Goal: Information Seeking & Learning: Learn about a topic

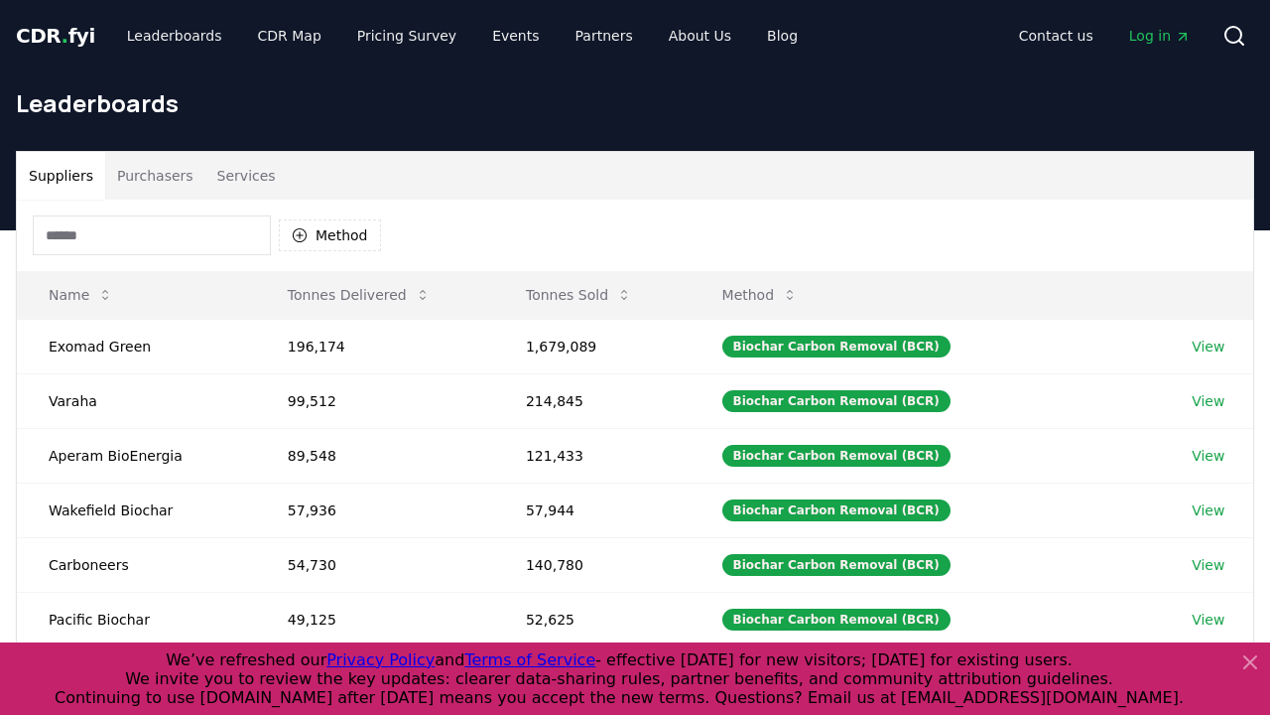
click at [151, 176] on button "Purchasers" at bounding box center [155, 176] width 100 height 48
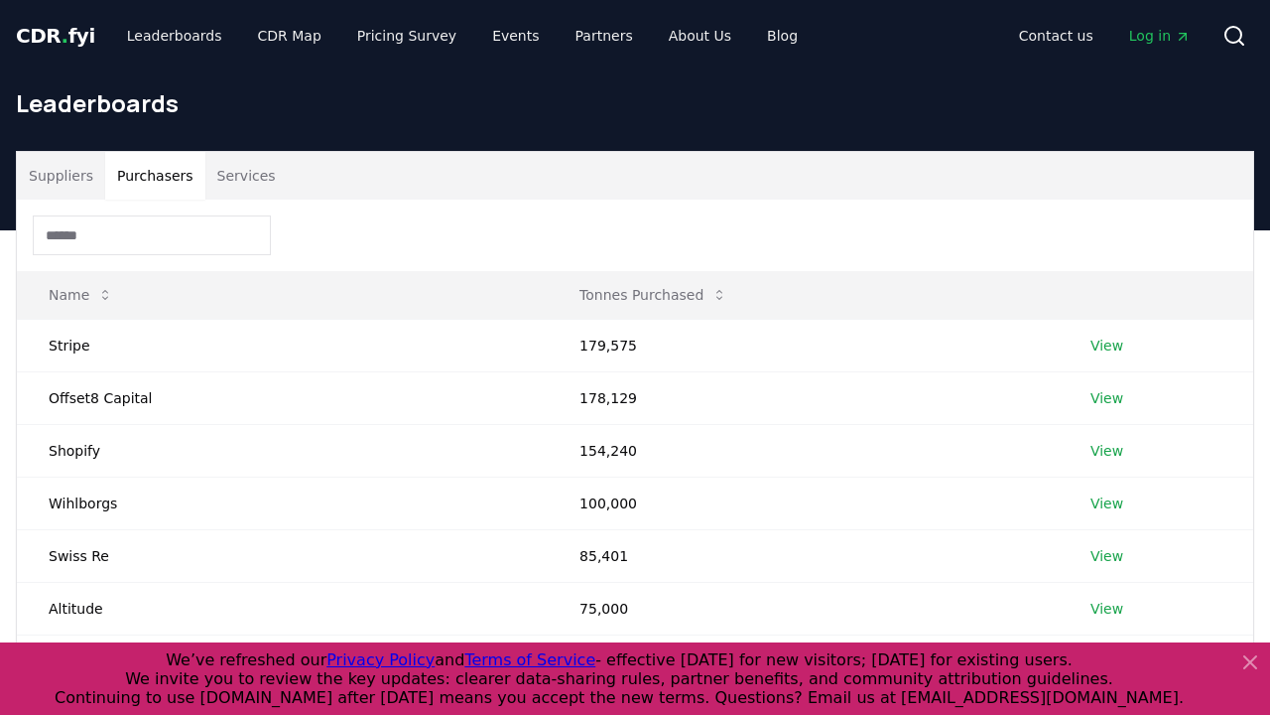
scroll to position [527, 0]
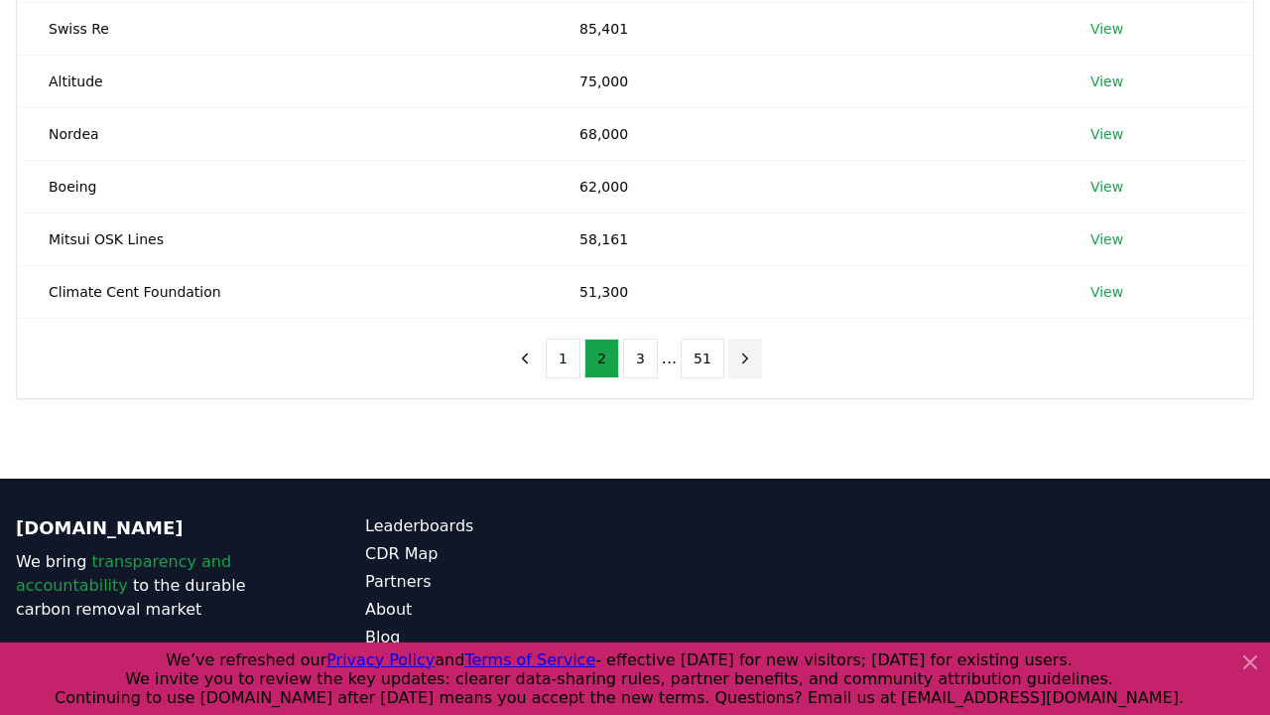
click at [741, 357] on icon "next page" at bounding box center [745, 358] width 18 height 18
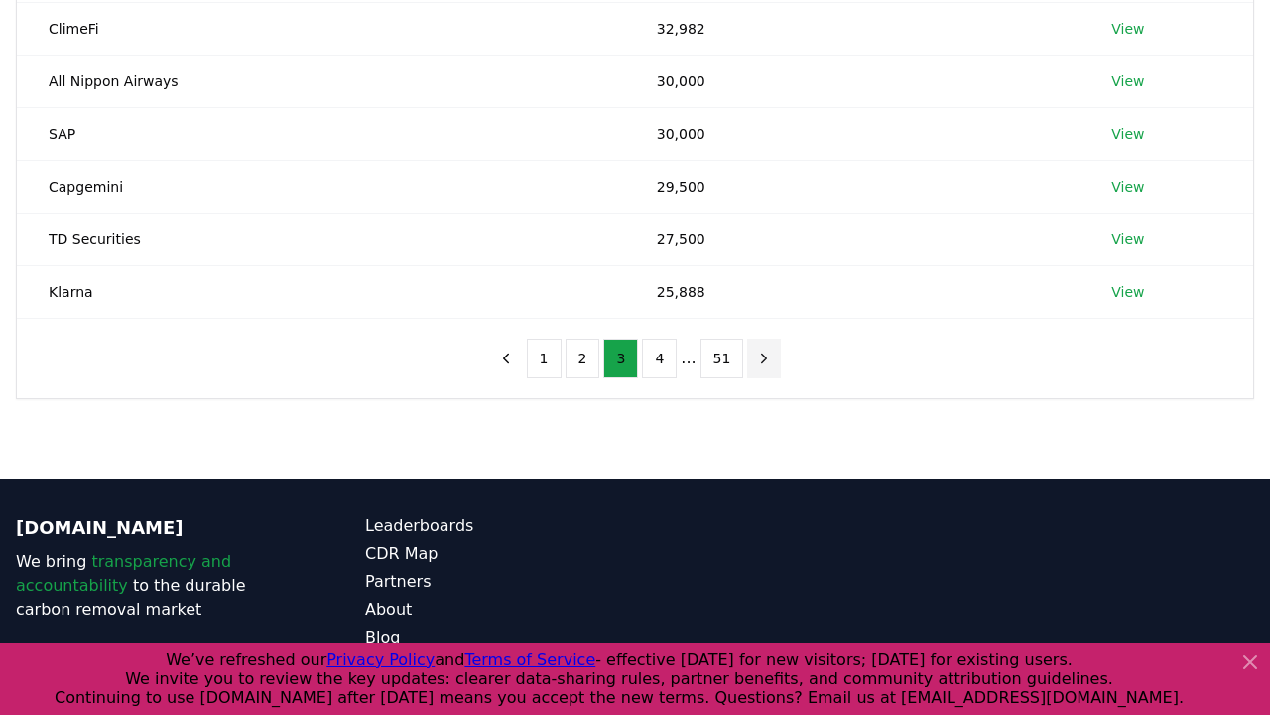
click at [760, 357] on icon "next page" at bounding box center [764, 358] width 18 height 18
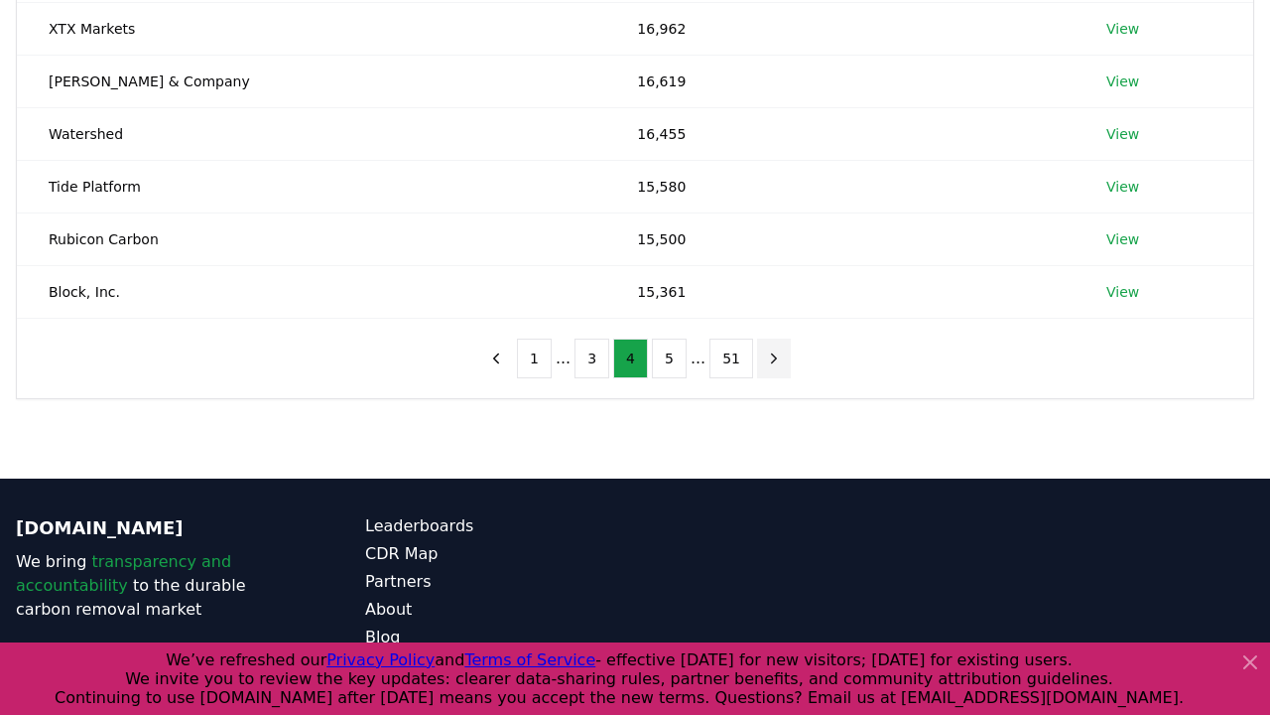
click at [769, 357] on icon "next page" at bounding box center [774, 358] width 18 height 18
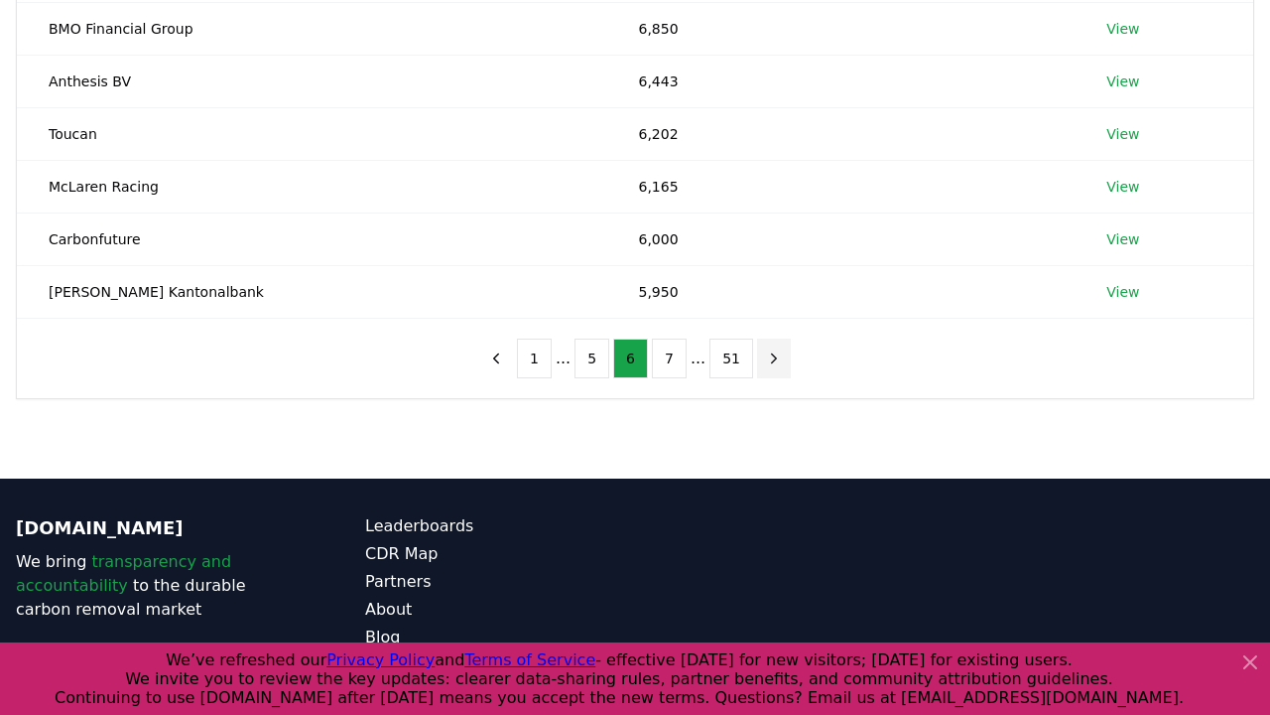
click at [769, 357] on icon "next page" at bounding box center [774, 358] width 18 height 18
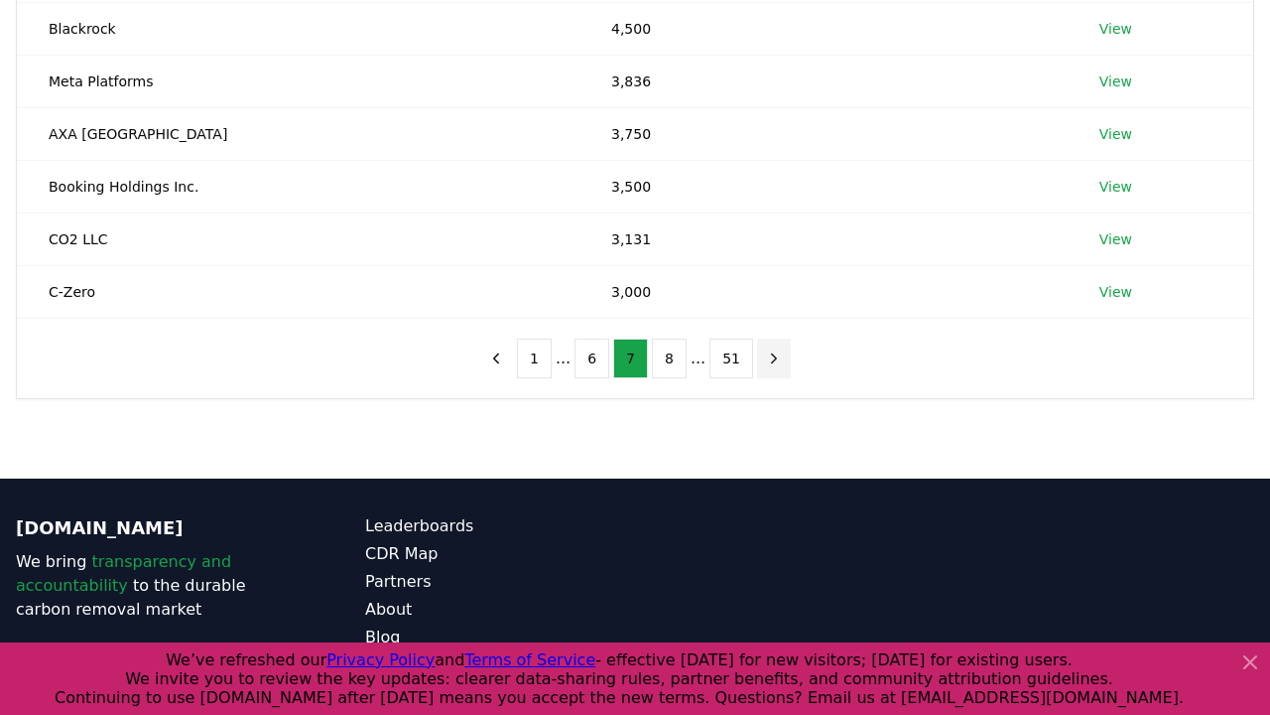
click at [769, 357] on icon "next page" at bounding box center [774, 358] width 18 height 18
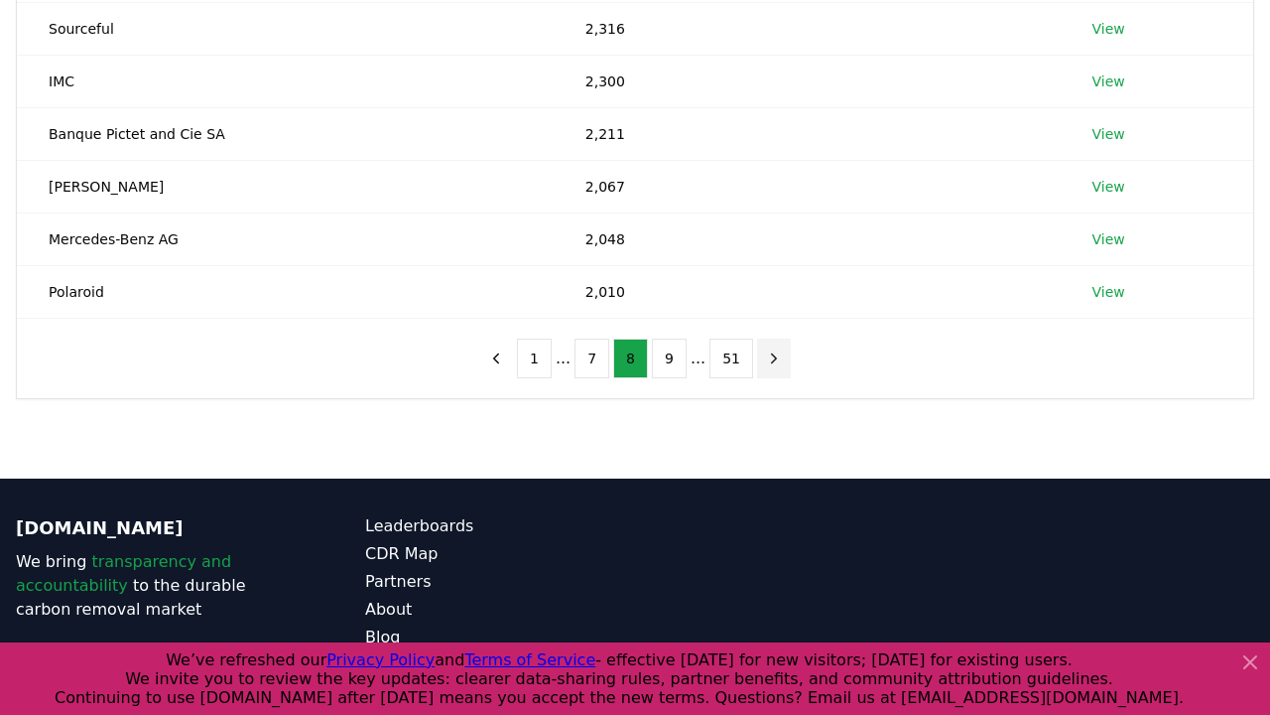
click at [769, 357] on icon "next page" at bounding box center [774, 358] width 18 height 18
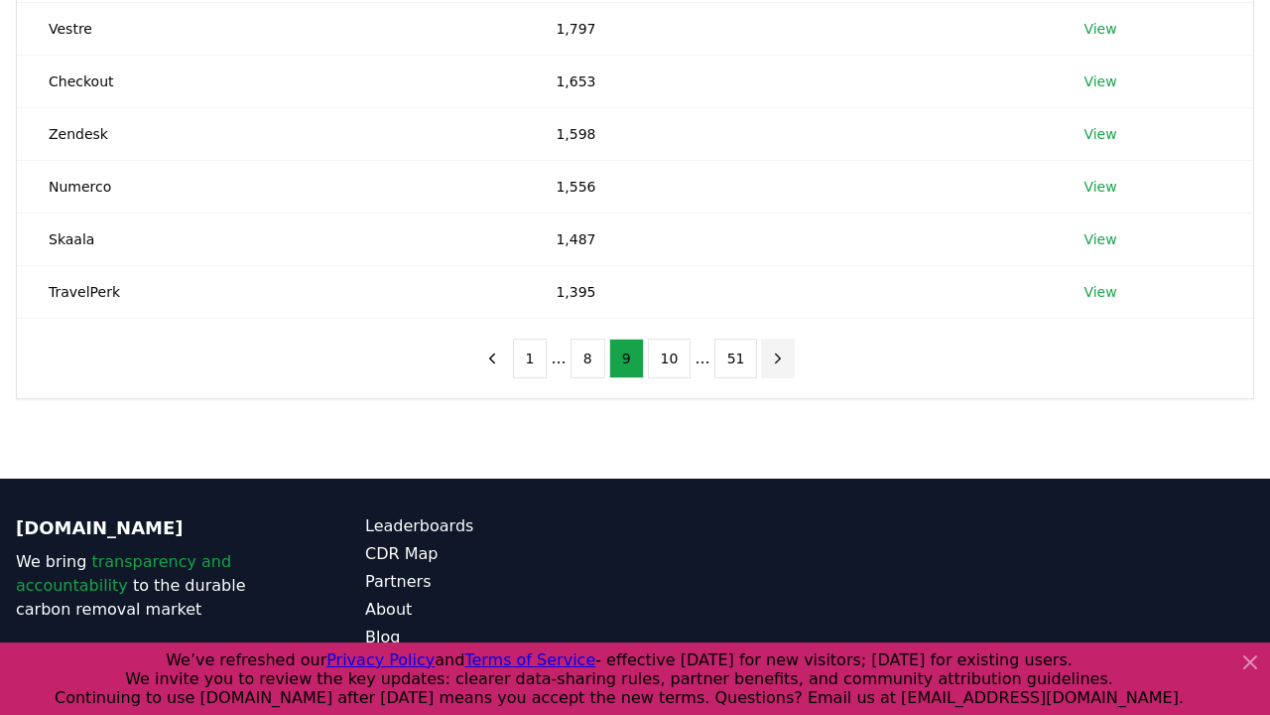
click at [772, 357] on icon "next page" at bounding box center [778, 358] width 18 height 18
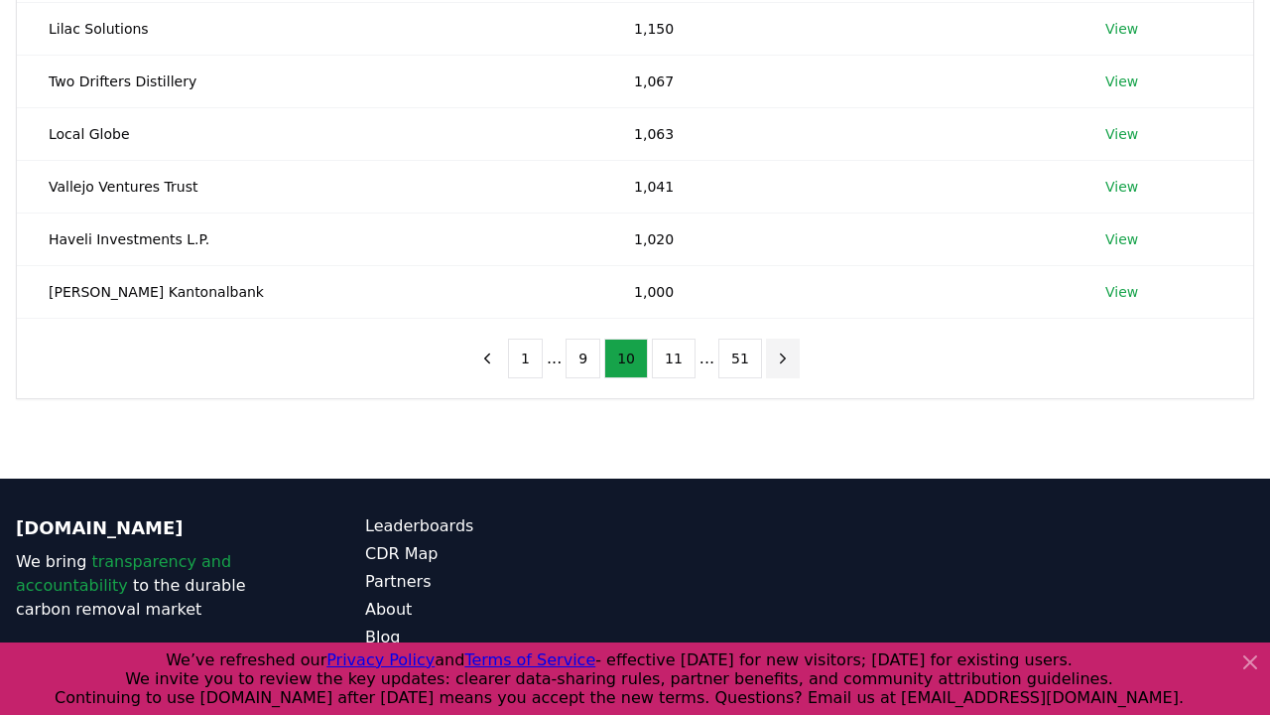
click at [775, 357] on icon "next page" at bounding box center [783, 358] width 18 height 18
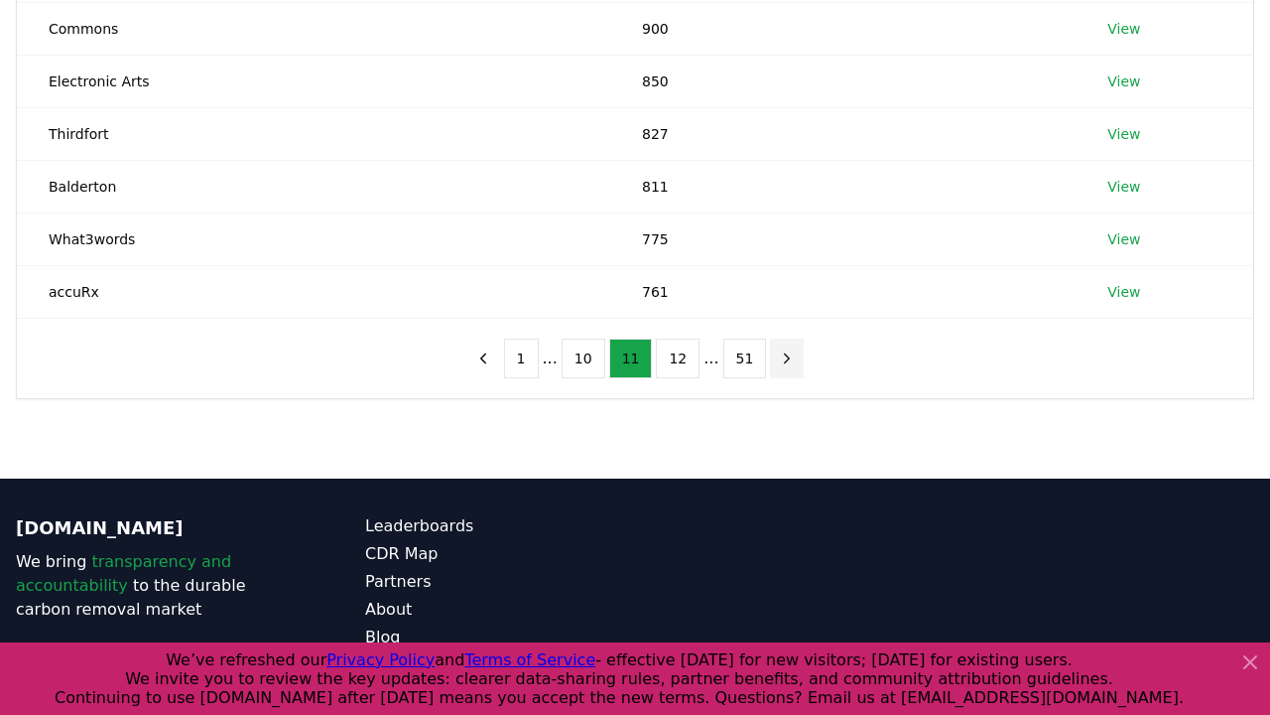
click at [778, 357] on icon "next page" at bounding box center [787, 358] width 18 height 18
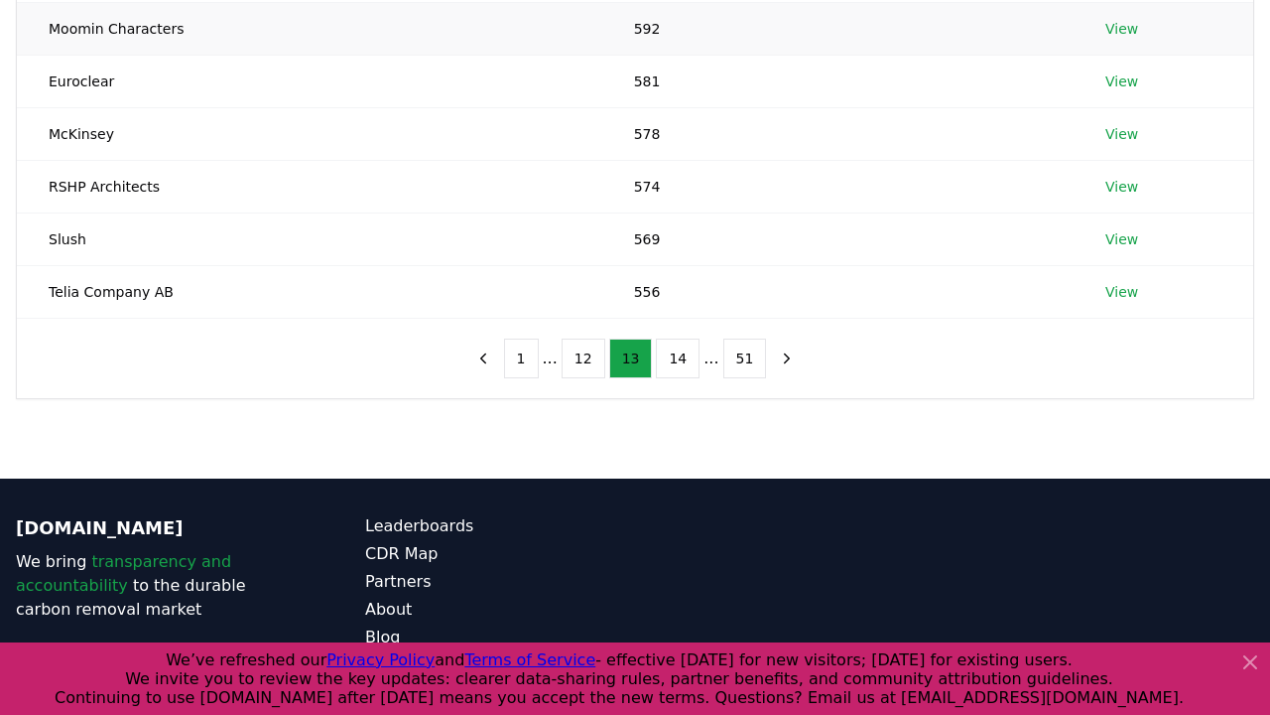
click at [779, 357] on icon "next page" at bounding box center [787, 358] width 18 height 18
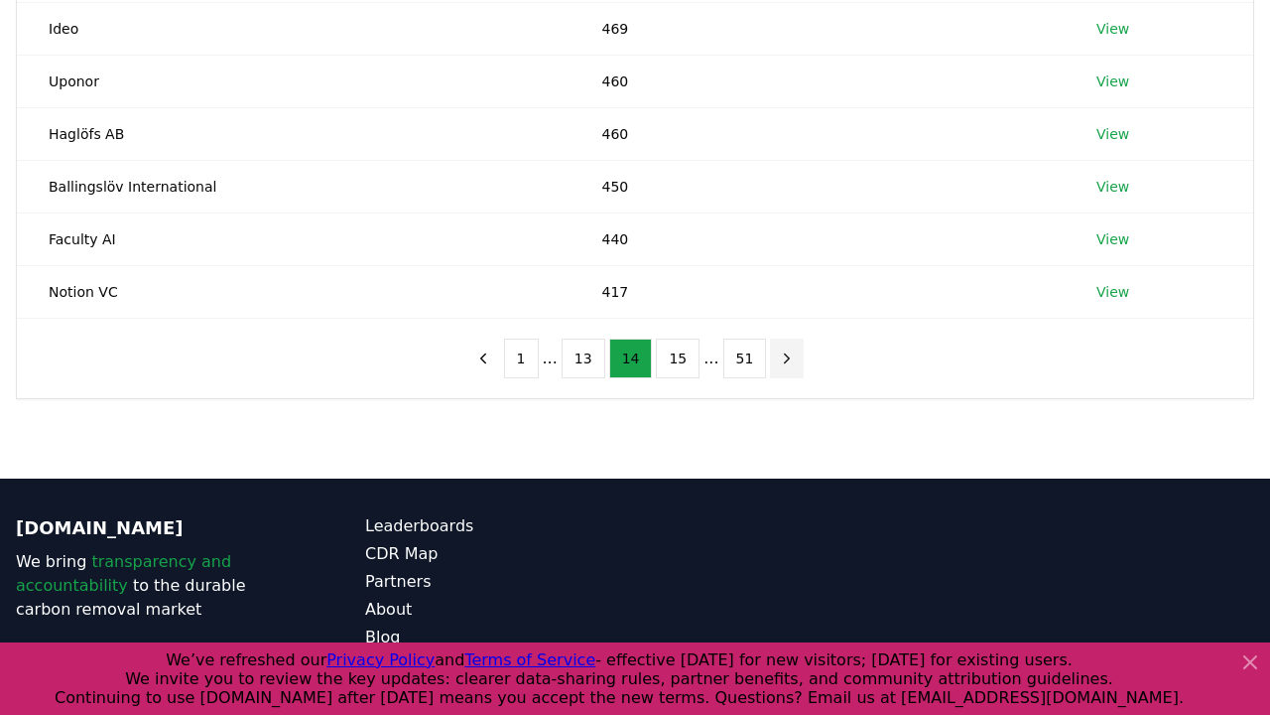
click at [779, 357] on icon "next page" at bounding box center [787, 358] width 18 height 18
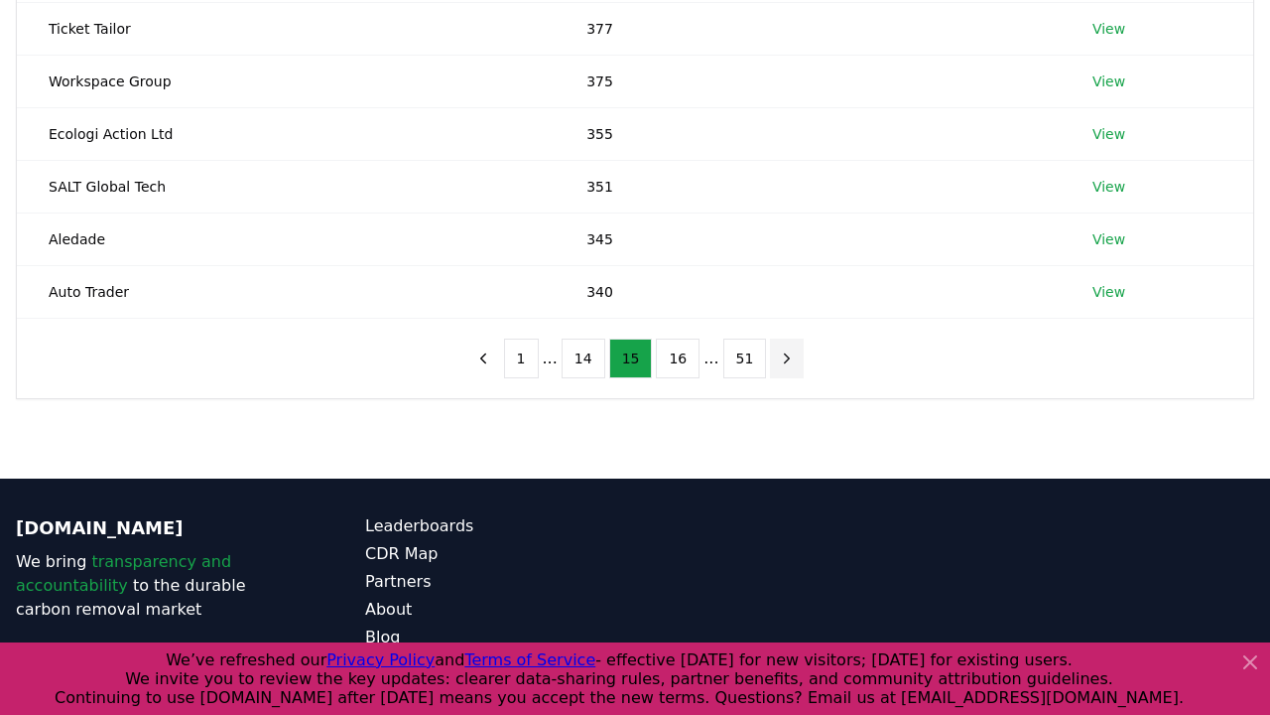
click at [779, 357] on icon "next page" at bounding box center [787, 358] width 18 height 18
click at [778, 357] on icon "next page" at bounding box center [787, 358] width 18 height 18
click at [779, 357] on icon "next page" at bounding box center [787, 358] width 18 height 18
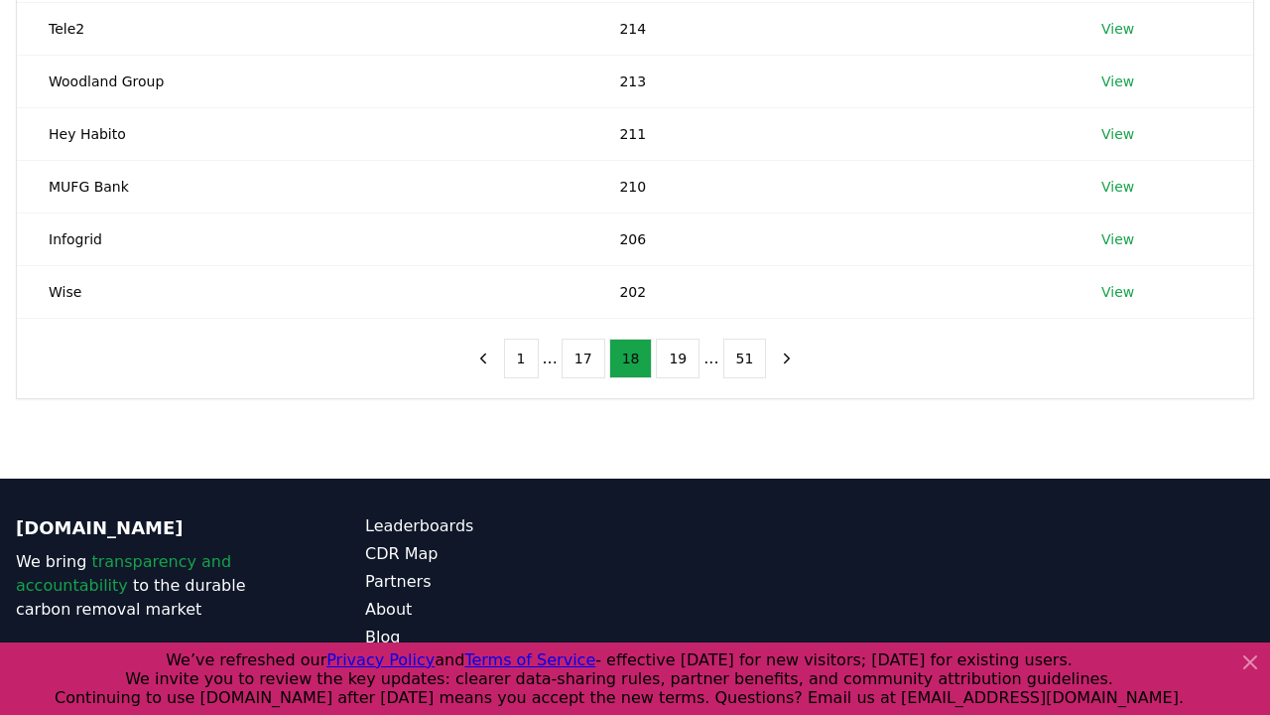
click at [779, 357] on icon "next page" at bounding box center [787, 358] width 18 height 18
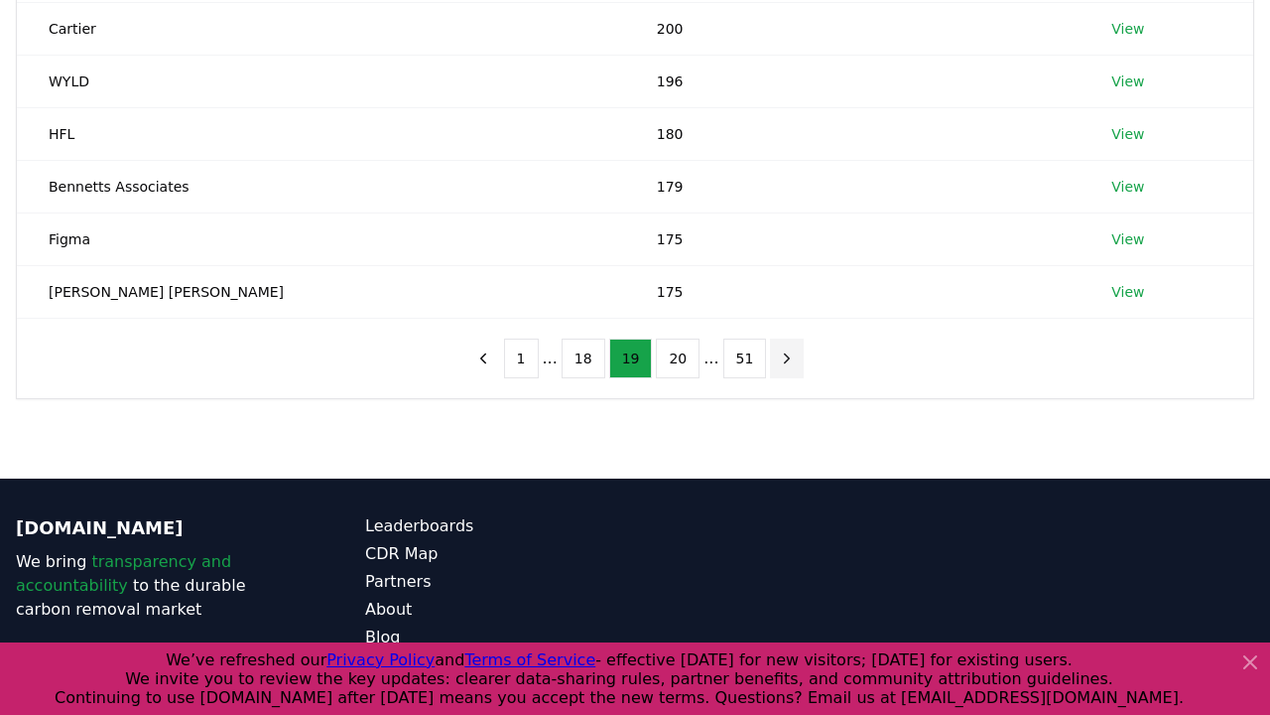
click at [780, 357] on icon "next page" at bounding box center [787, 358] width 18 height 18
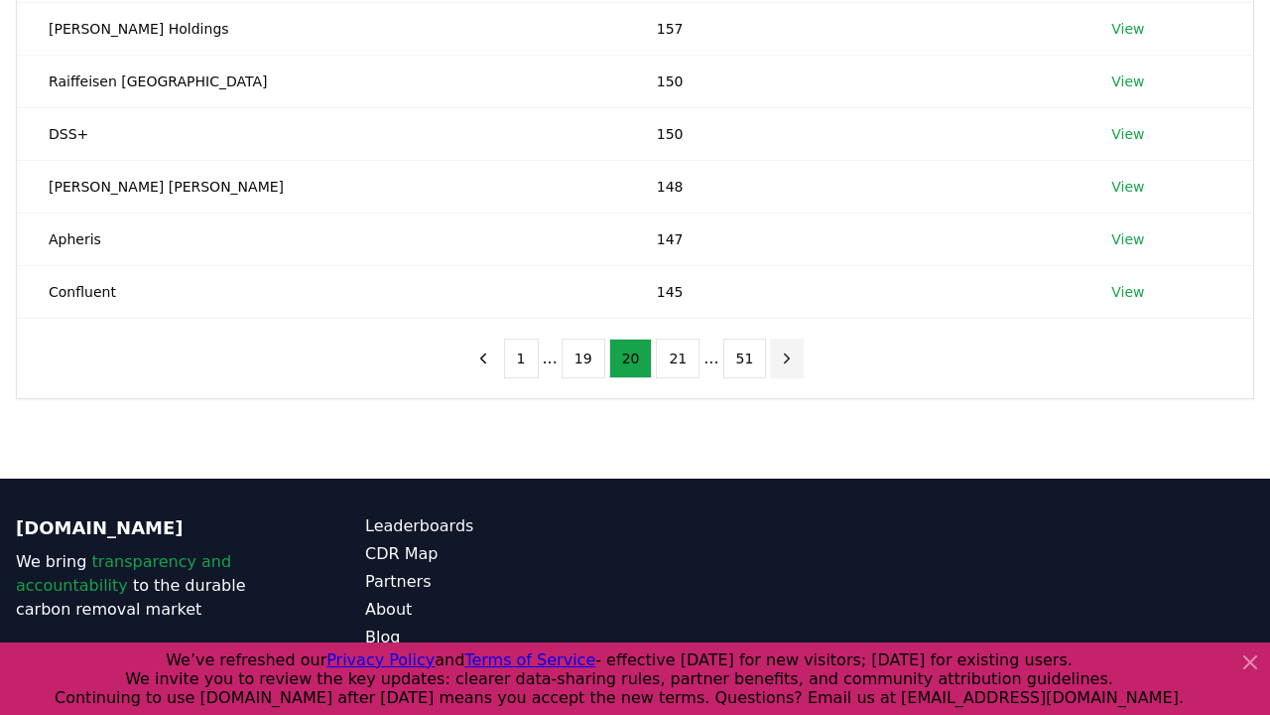
click at [780, 357] on icon "next page" at bounding box center [787, 358] width 18 height 18
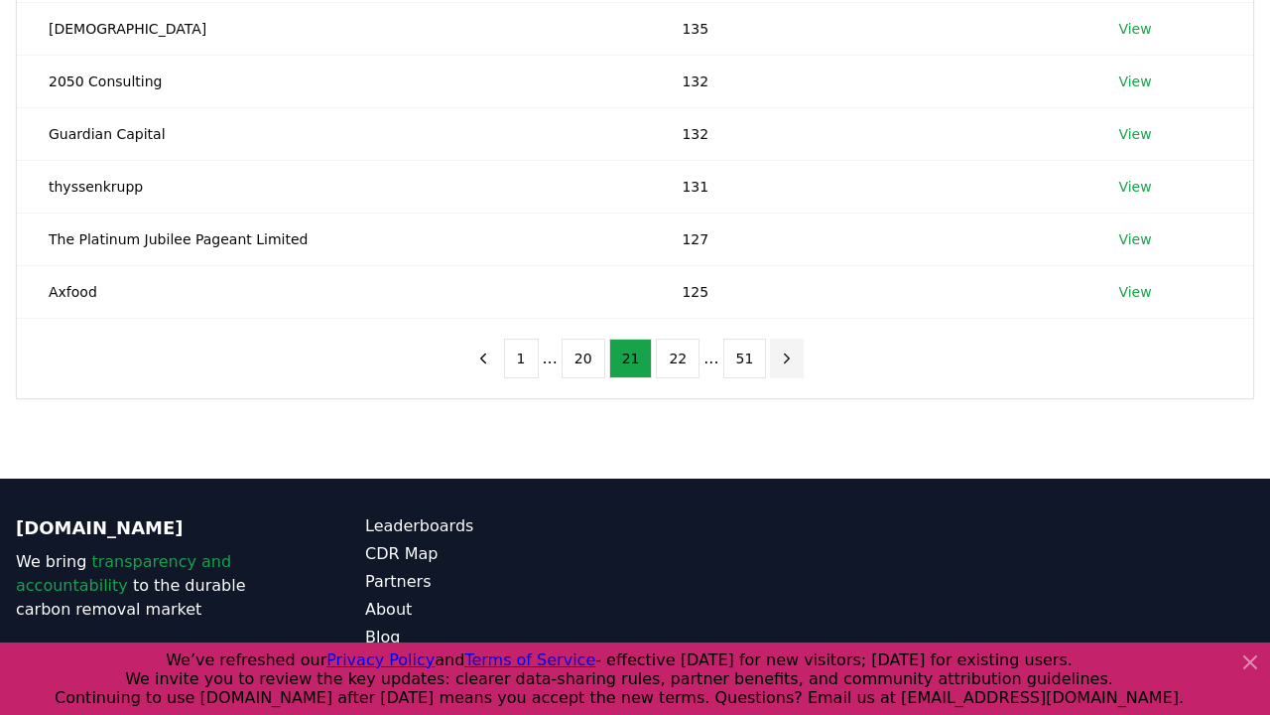
click at [780, 357] on icon "next page" at bounding box center [787, 358] width 18 height 18
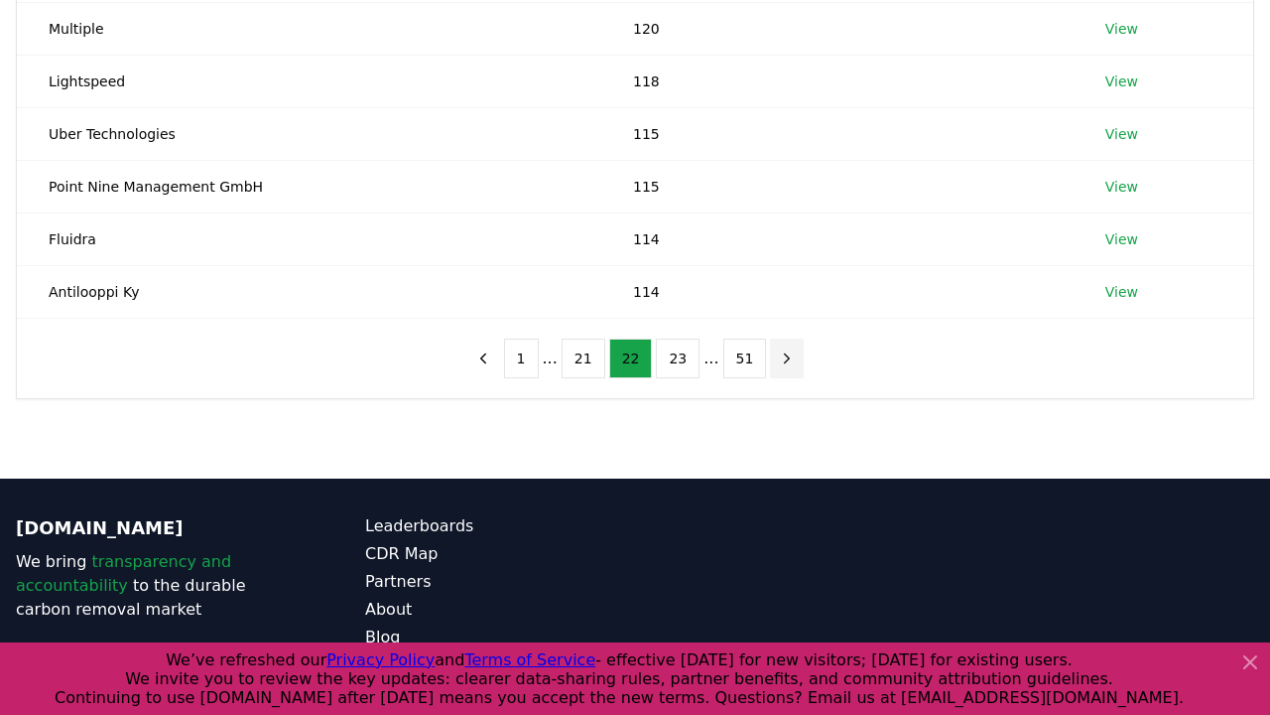
click at [780, 357] on icon "next page" at bounding box center [787, 358] width 18 height 18
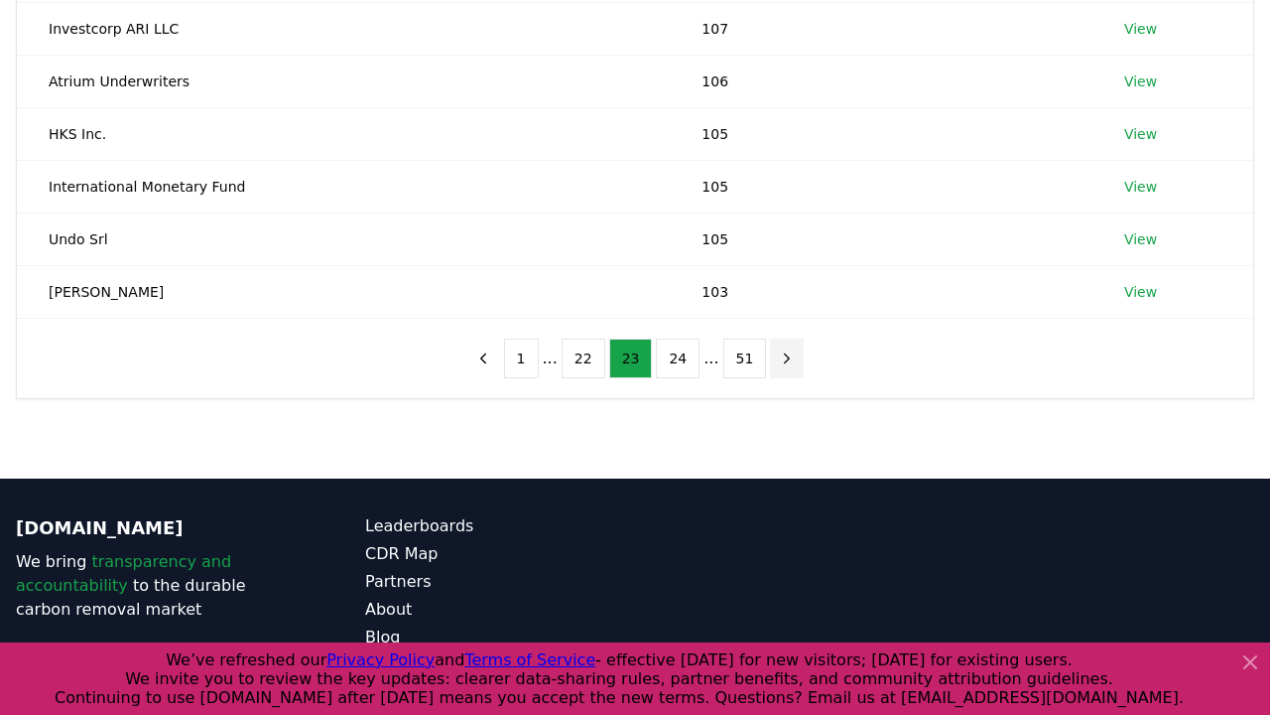
click at [782, 357] on icon "next page" at bounding box center [787, 358] width 18 height 18
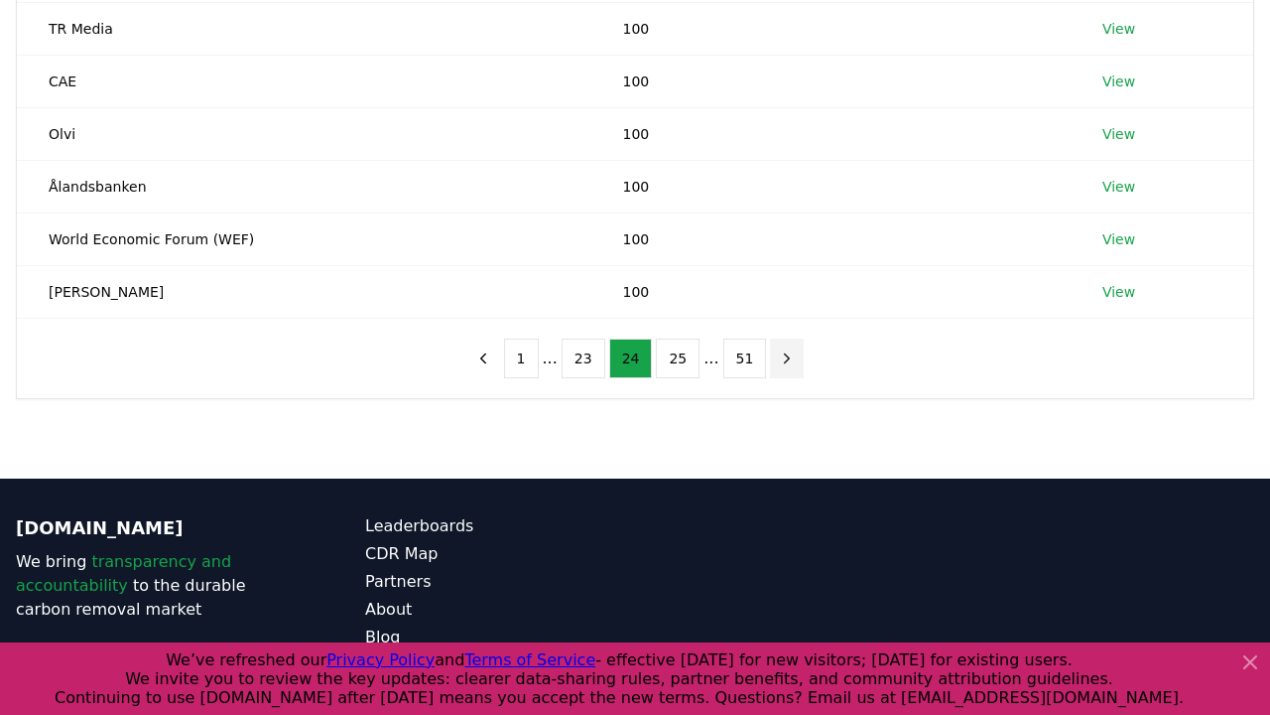
click at [782, 357] on icon "next page" at bounding box center [787, 358] width 18 height 18
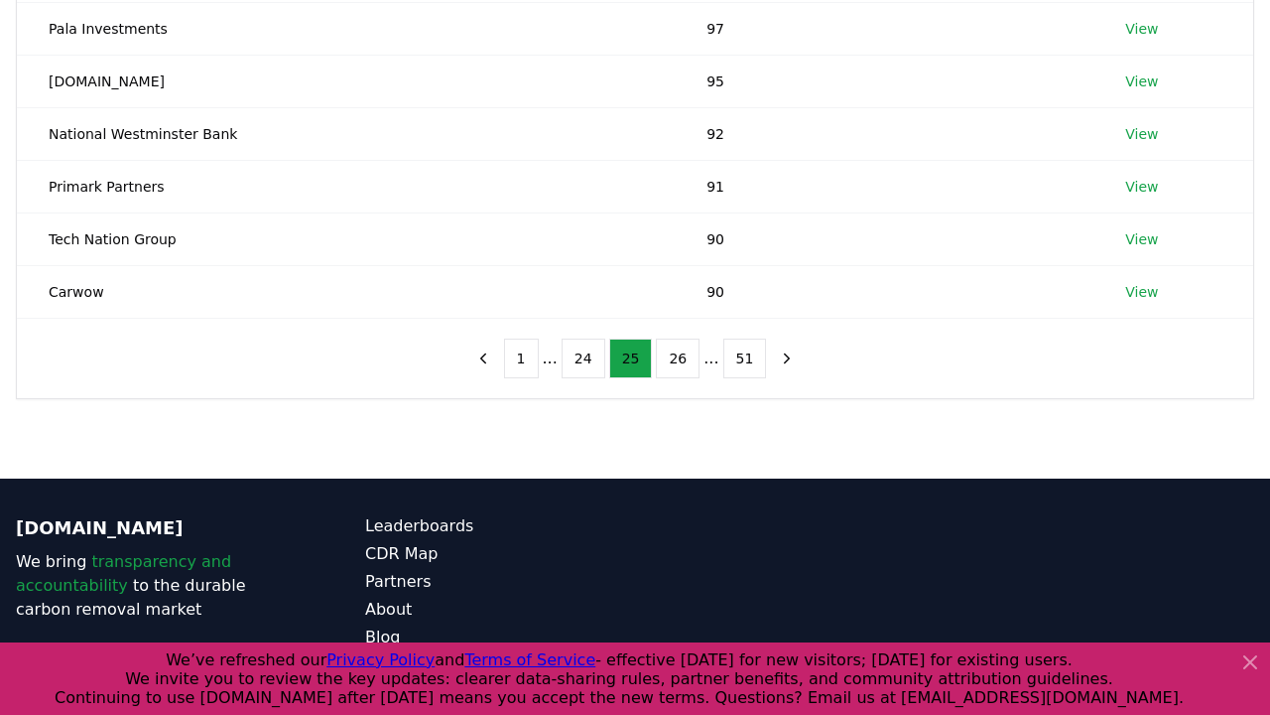
click at [782, 357] on icon "next page" at bounding box center [787, 358] width 18 height 18
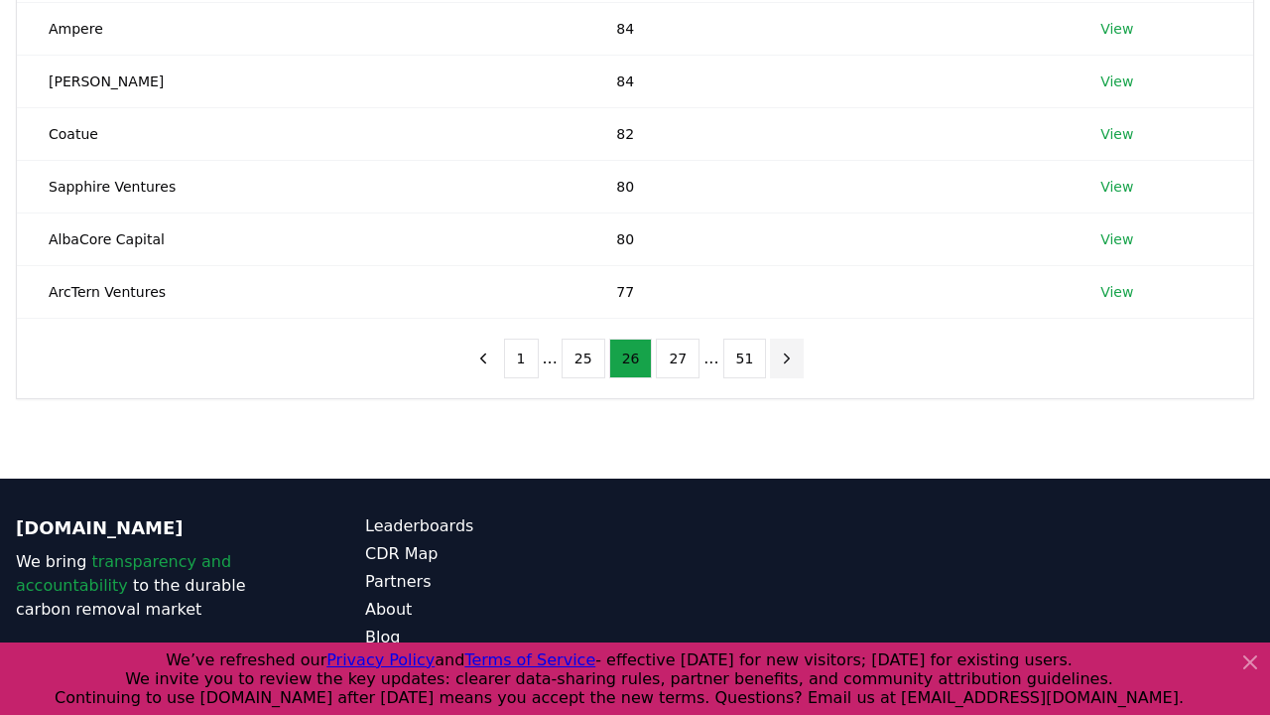
click at [781, 357] on icon "next page" at bounding box center [787, 358] width 18 height 18
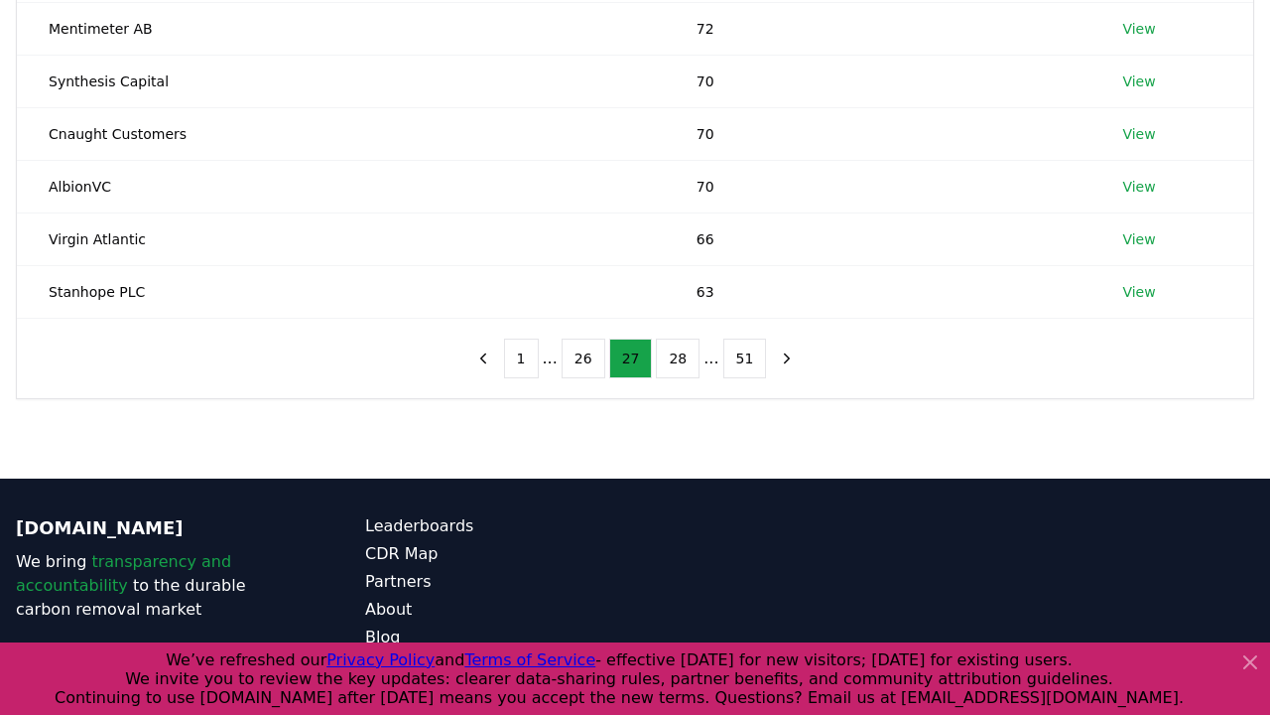
click at [781, 357] on icon "next page" at bounding box center [787, 358] width 18 height 18
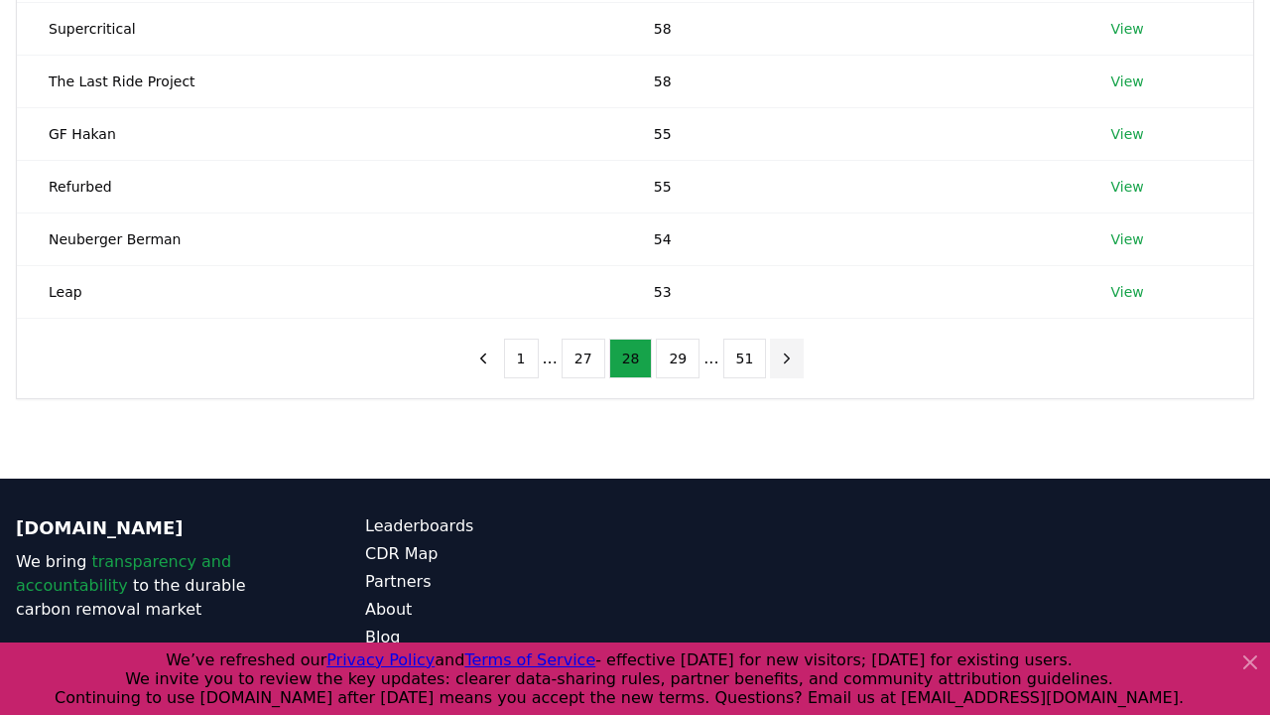
click at [781, 357] on icon "next page" at bounding box center [787, 358] width 18 height 18
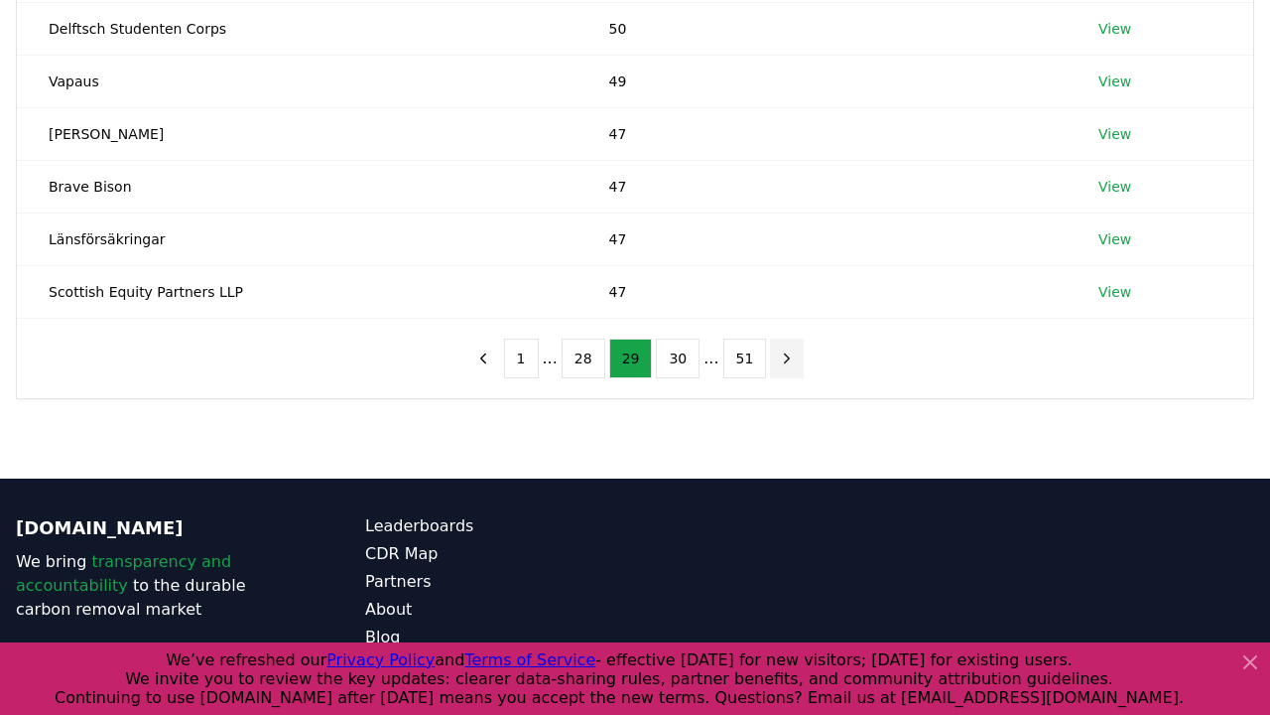
click at [782, 357] on icon "next page" at bounding box center [787, 358] width 18 height 18
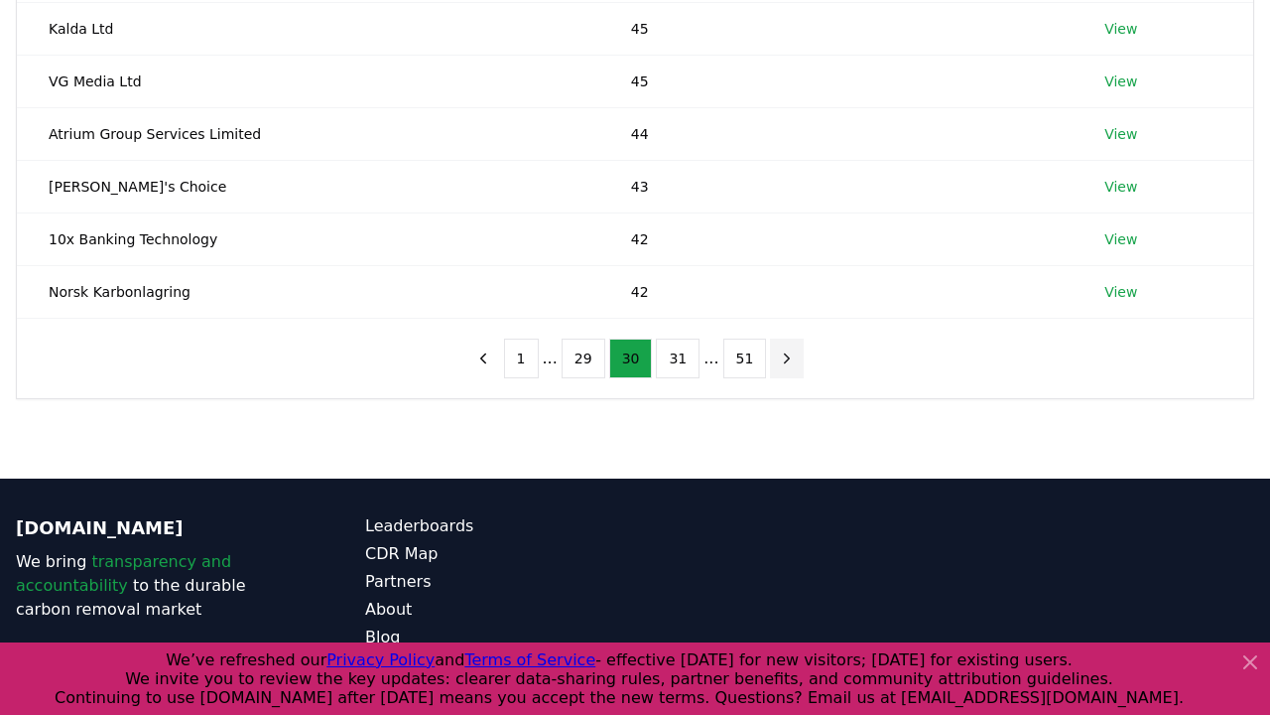
click at [781, 357] on icon "next page" at bounding box center [787, 358] width 18 height 18
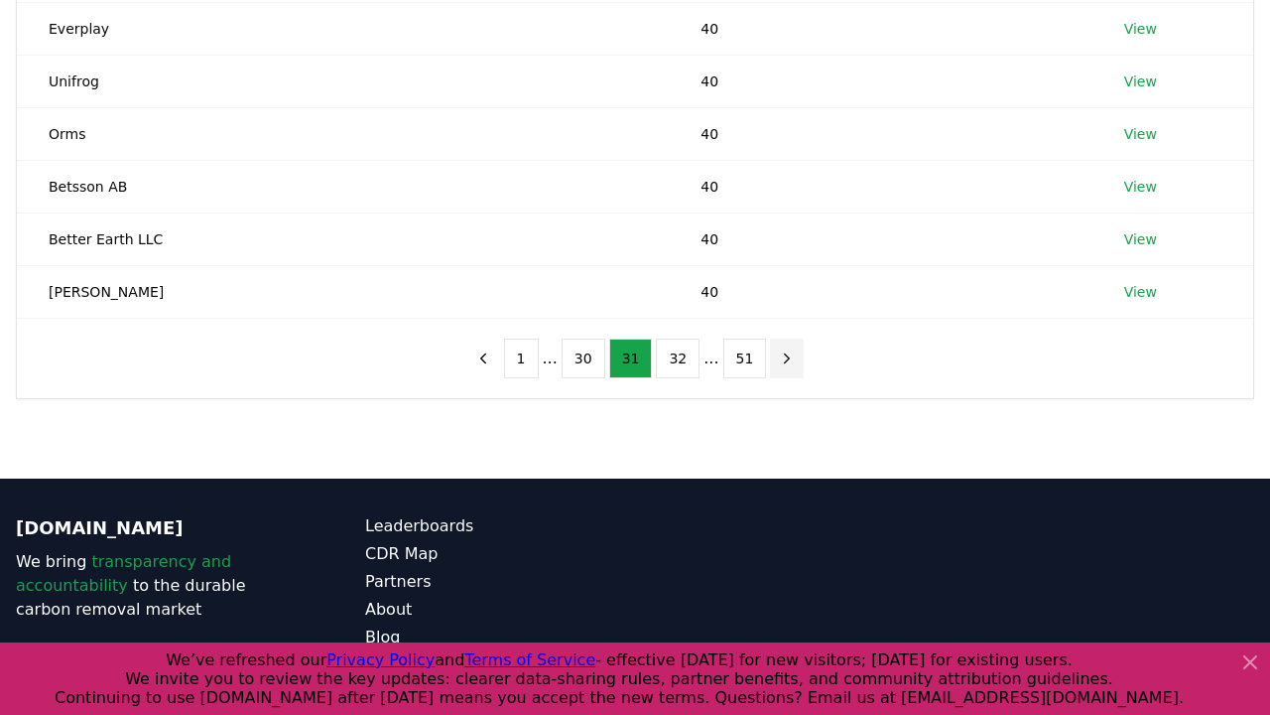
click at [781, 357] on icon "next page" at bounding box center [787, 358] width 18 height 18
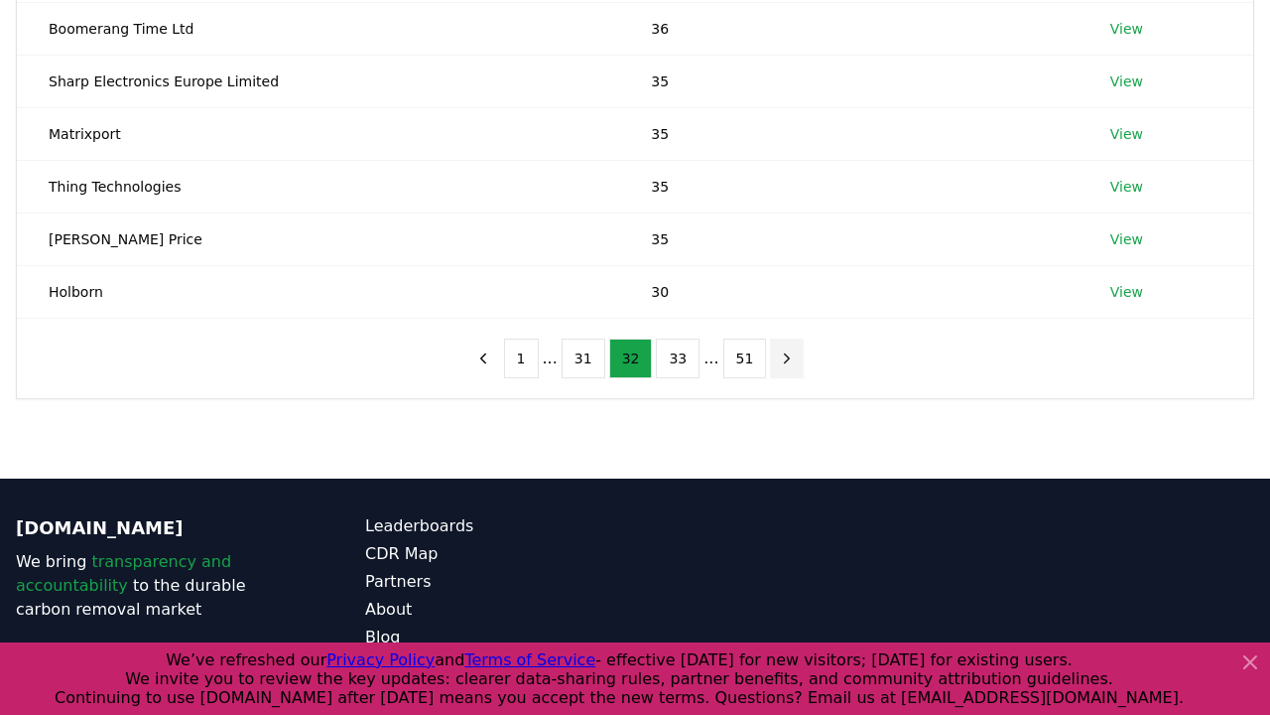
click at [781, 357] on icon "next page" at bounding box center [787, 358] width 18 height 18
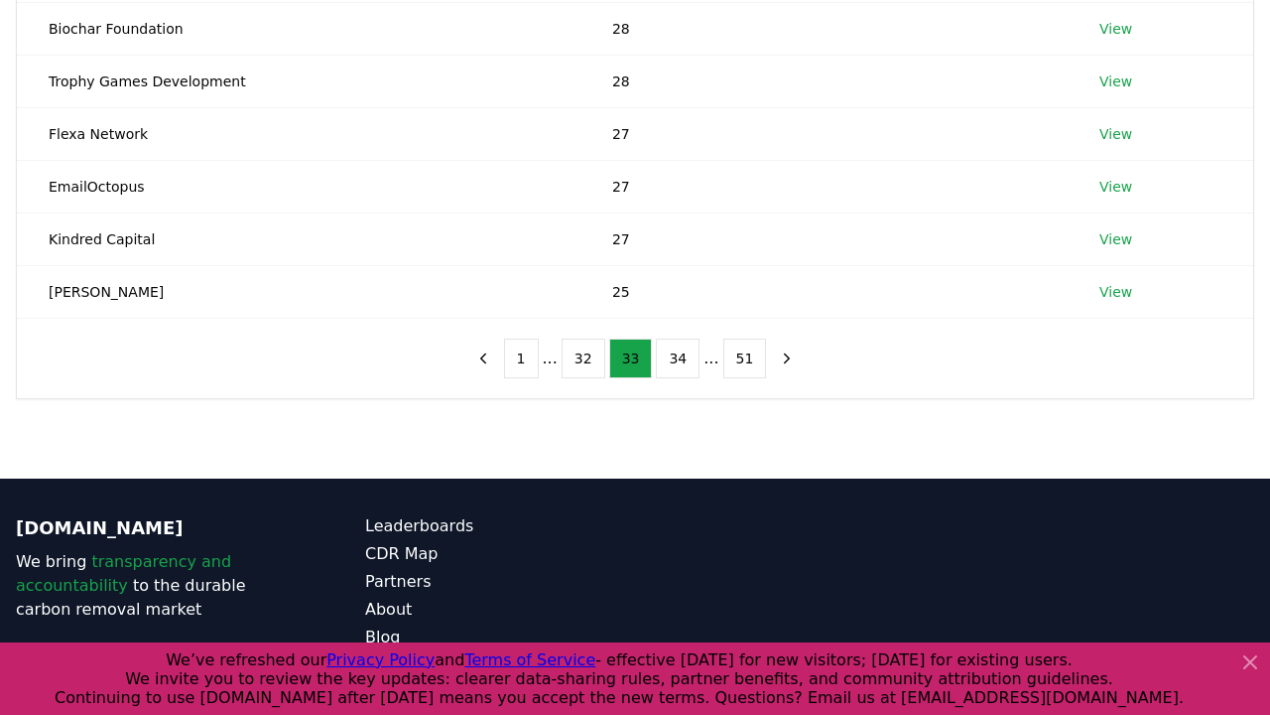
click at [782, 357] on icon "next page" at bounding box center [787, 358] width 18 height 18
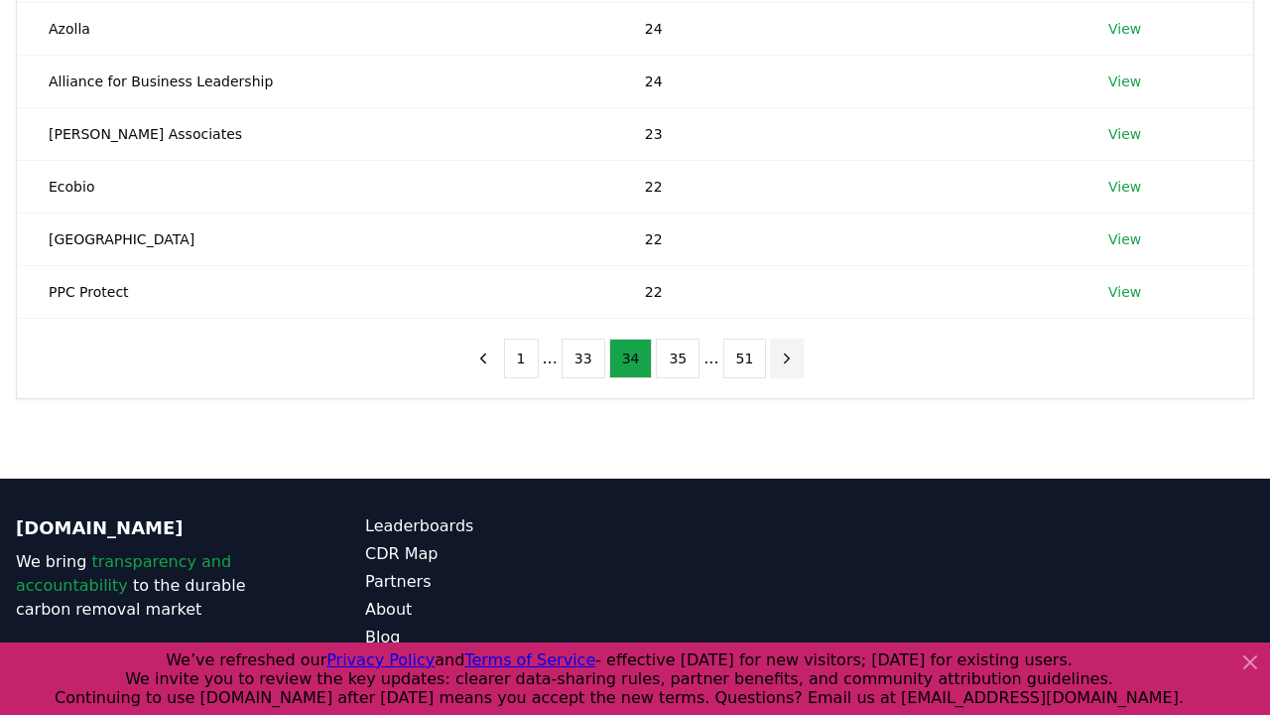
click at [782, 357] on icon "next page" at bounding box center [787, 358] width 18 height 18
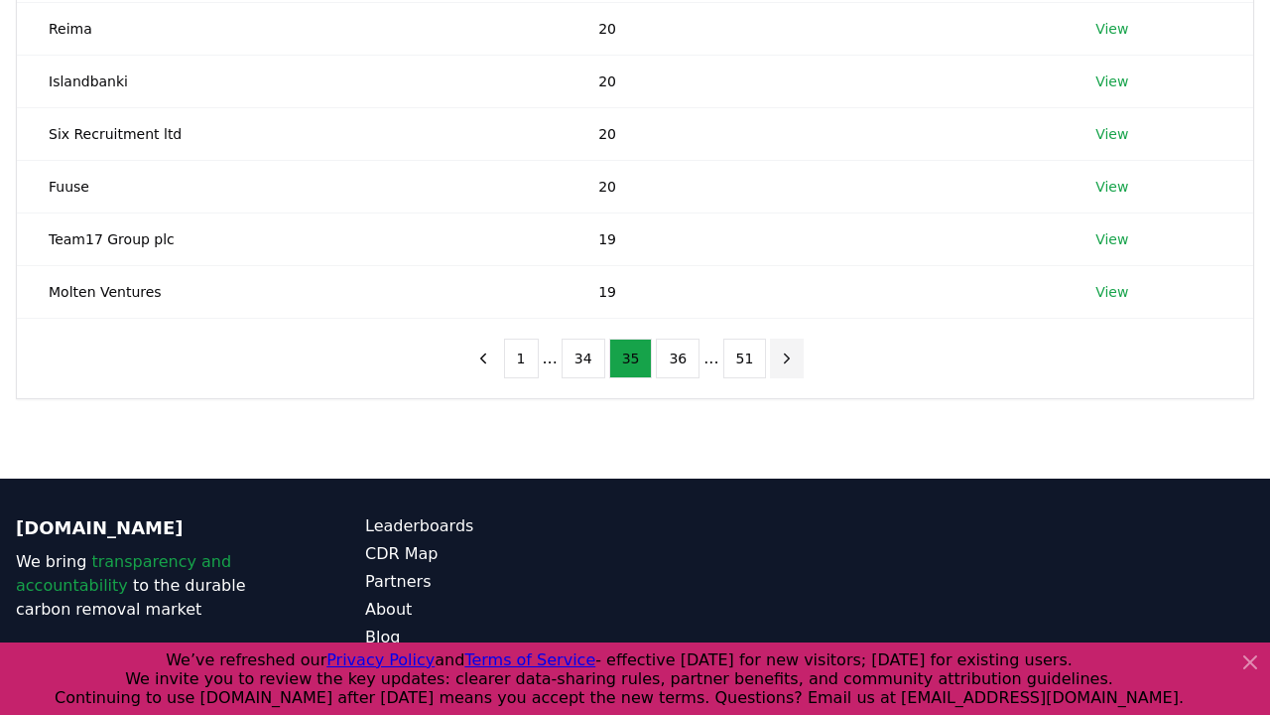
click at [782, 357] on icon "next page" at bounding box center [787, 358] width 18 height 18
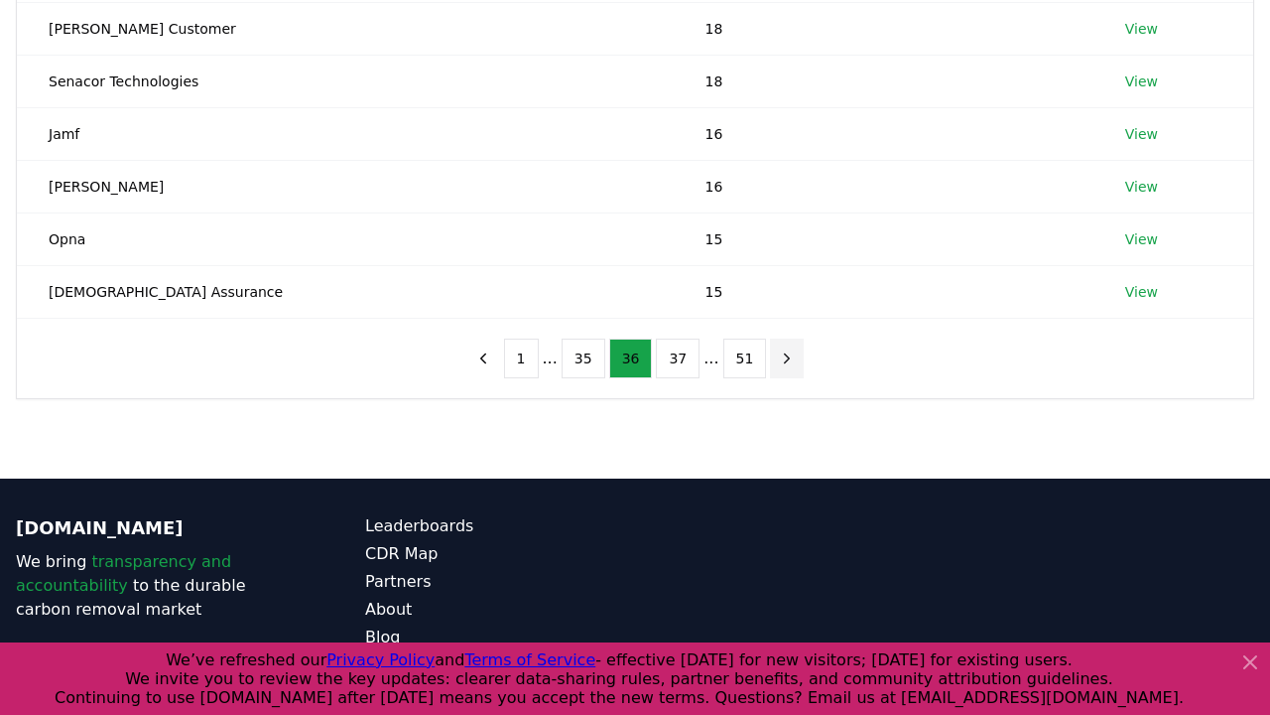
click at [782, 357] on icon "next page" at bounding box center [787, 358] width 18 height 18
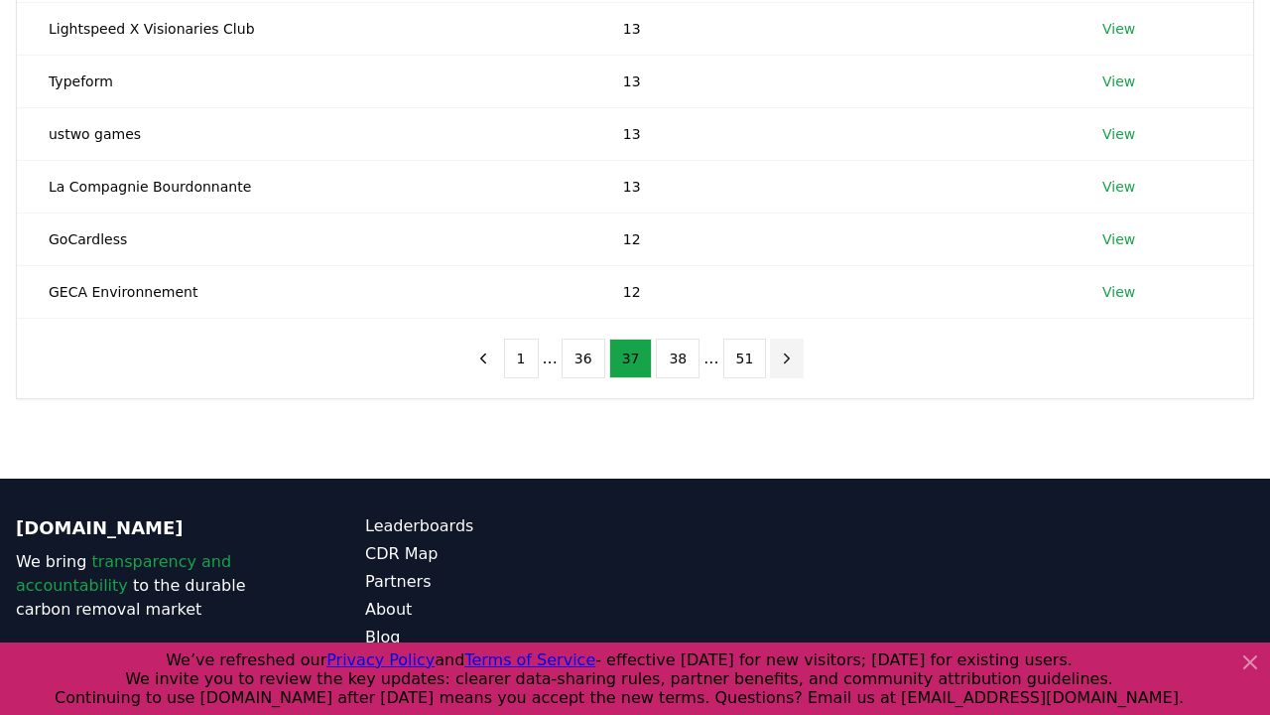
click at [782, 357] on icon "next page" at bounding box center [787, 358] width 18 height 18
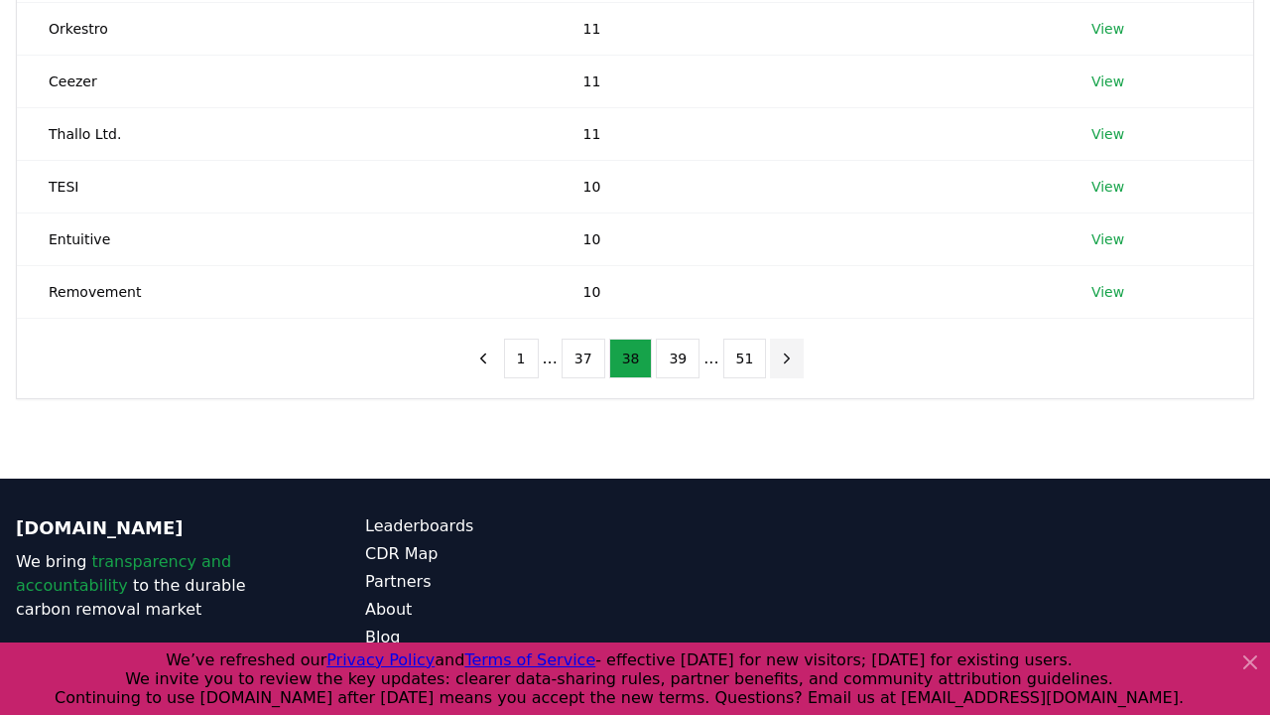
click at [782, 357] on icon "next page" at bounding box center [787, 358] width 18 height 18
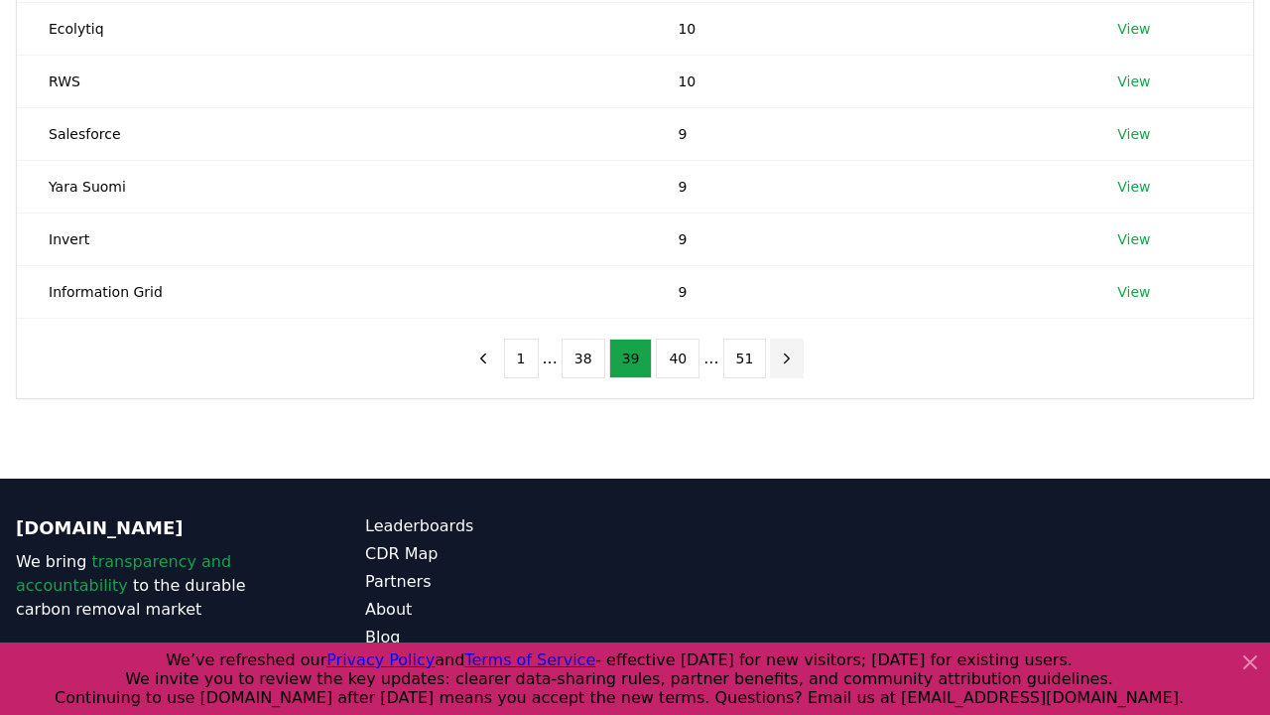
click at [783, 357] on icon "next page" at bounding box center [787, 358] width 18 height 18
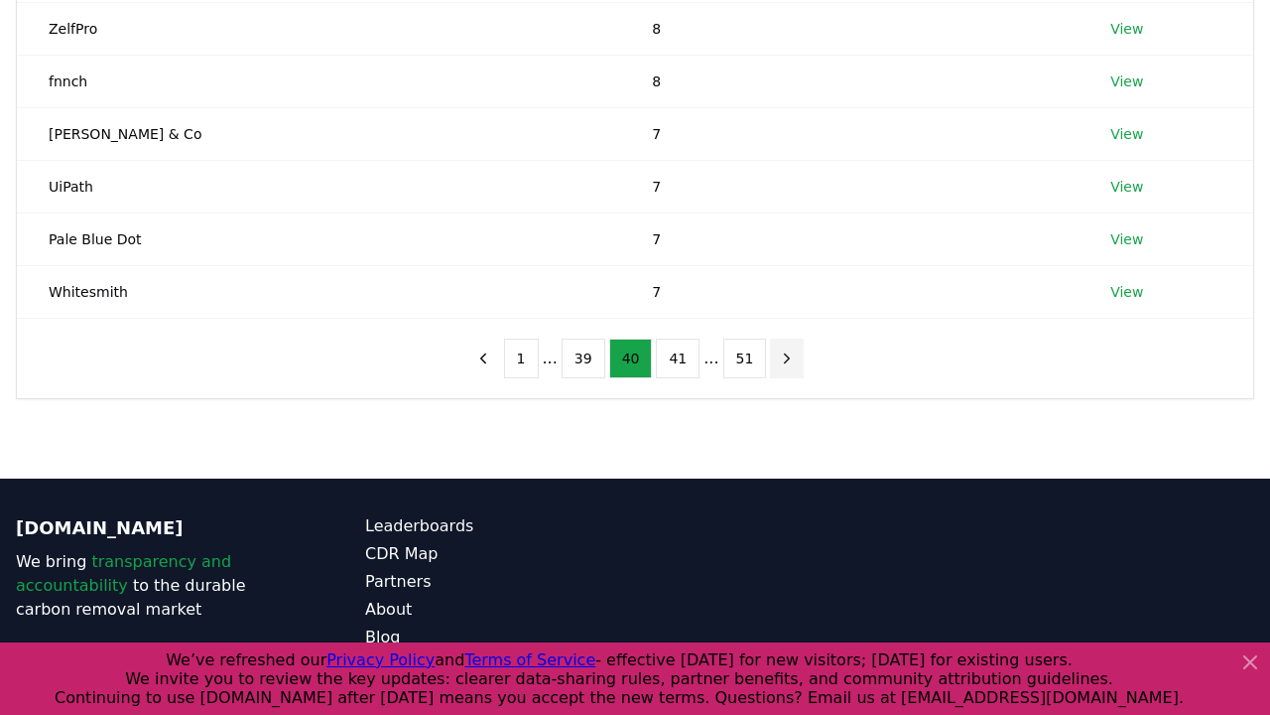
click at [781, 357] on icon "next page" at bounding box center [787, 358] width 18 height 18
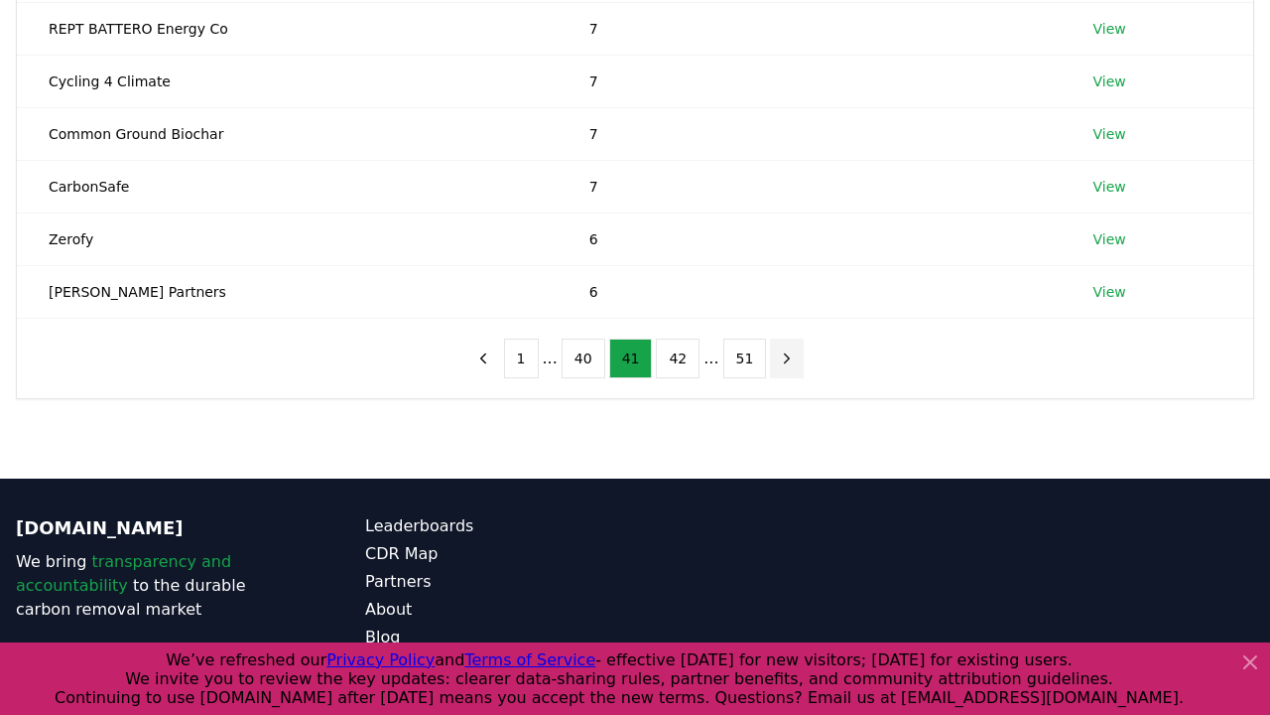
click at [781, 357] on icon "next page" at bounding box center [787, 358] width 18 height 18
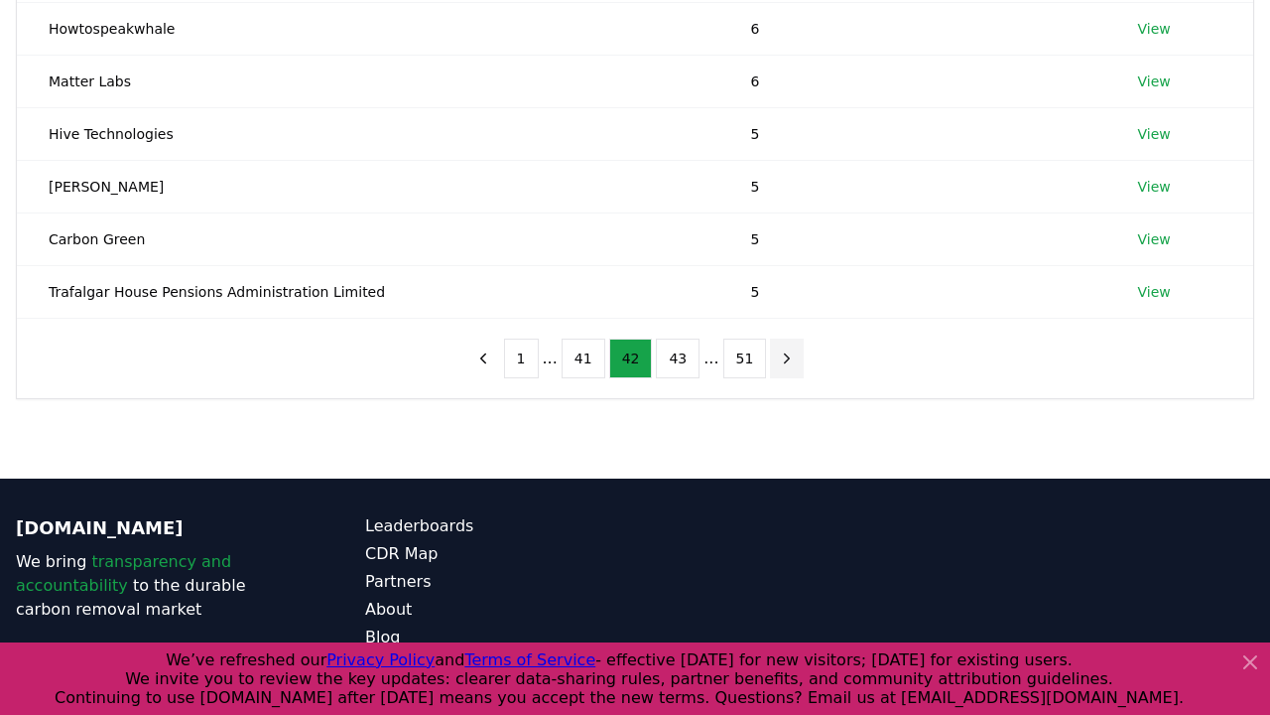
click at [781, 357] on icon "next page" at bounding box center [787, 358] width 18 height 18
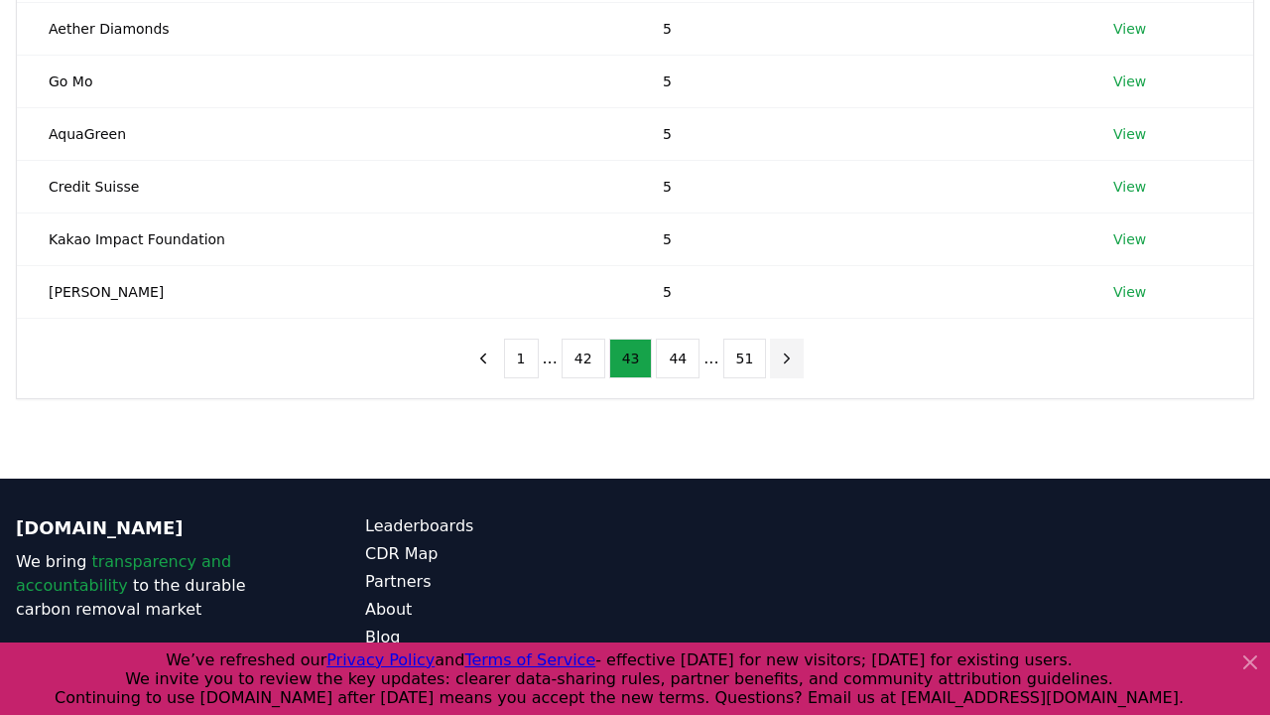
click at [783, 357] on icon "next page" at bounding box center [787, 358] width 18 height 18
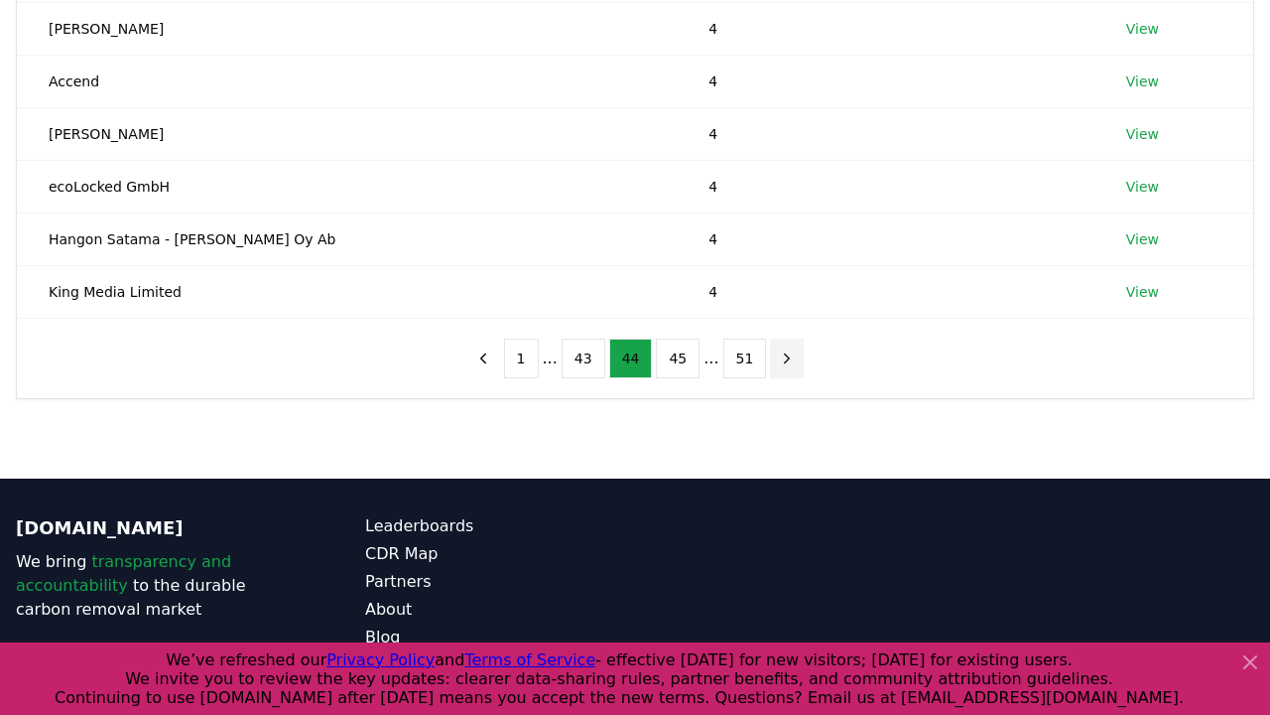
click at [783, 357] on icon "next page" at bounding box center [787, 358] width 18 height 18
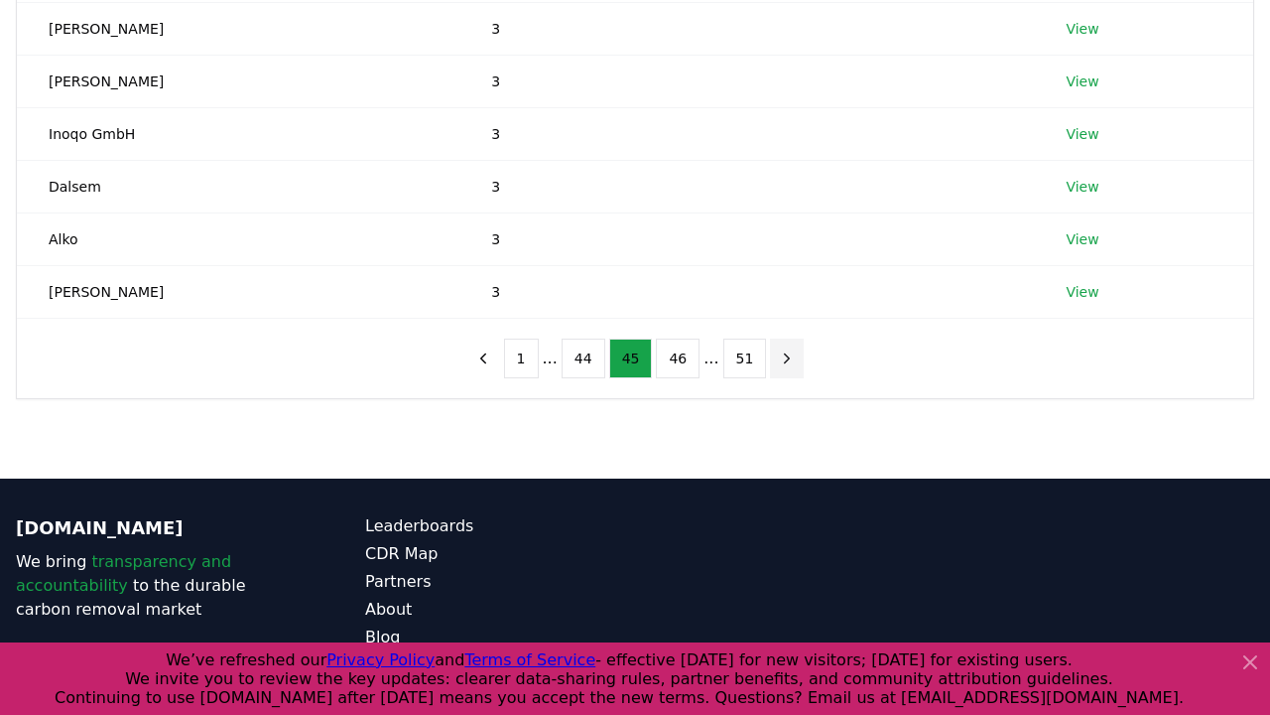
click at [783, 357] on icon "next page" at bounding box center [787, 358] width 18 height 18
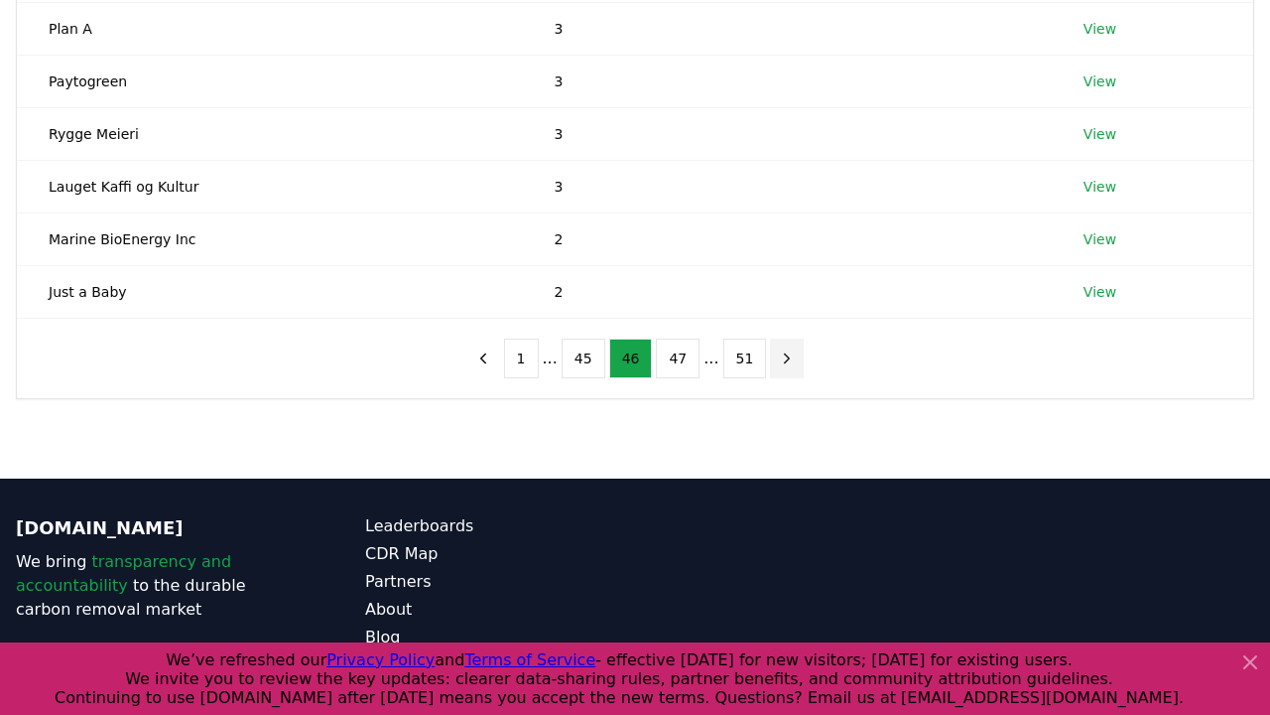
click at [782, 357] on icon "next page" at bounding box center [787, 358] width 18 height 18
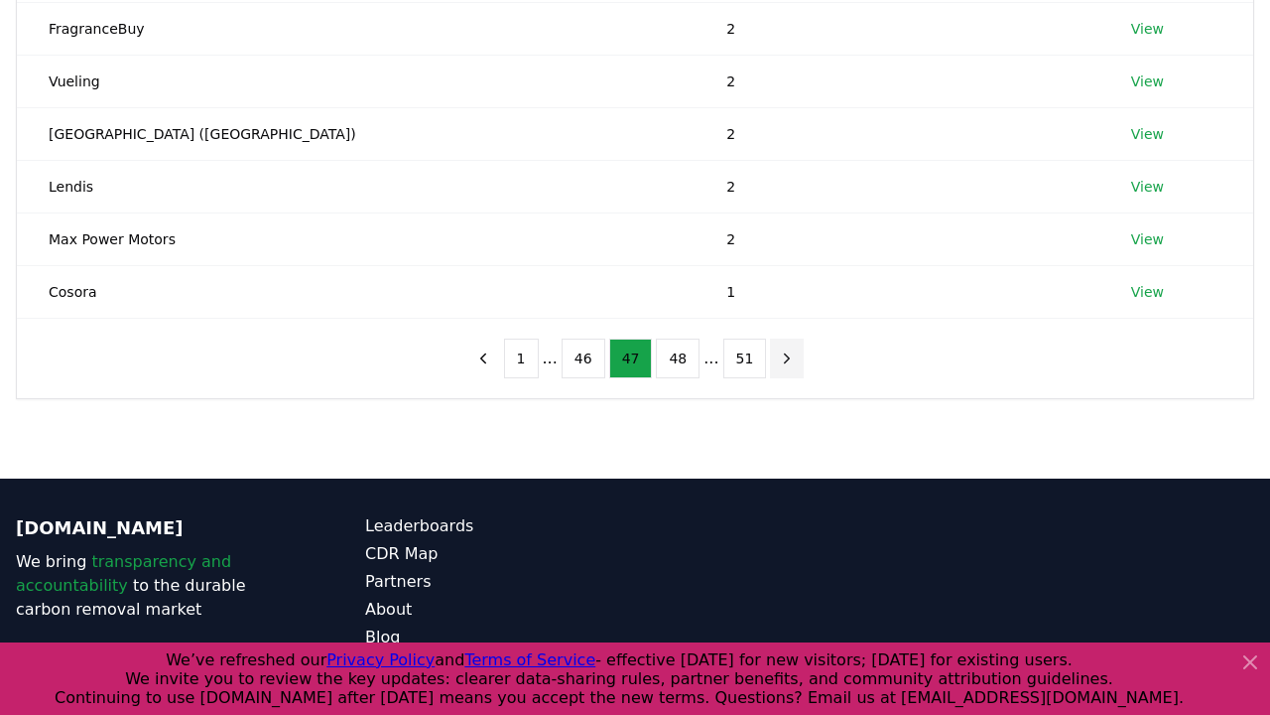
click at [782, 357] on icon "next page" at bounding box center [787, 358] width 18 height 18
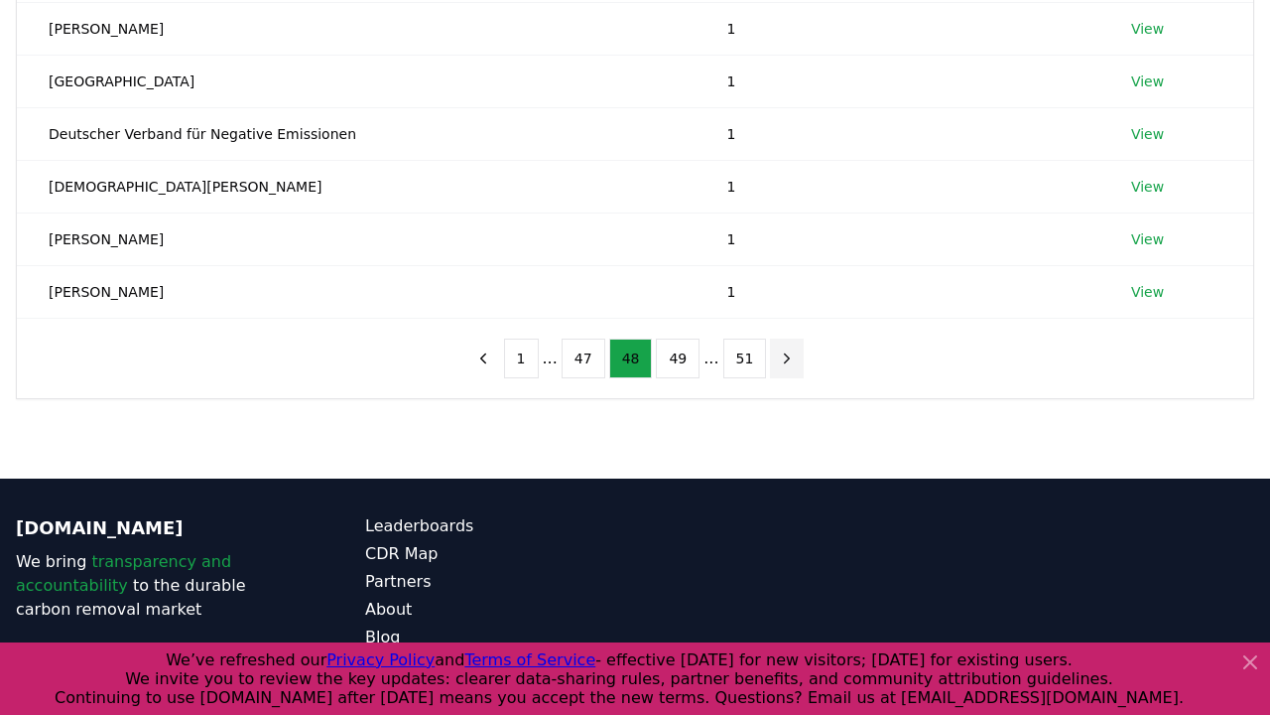
click at [782, 357] on icon "next page" at bounding box center [787, 358] width 18 height 18
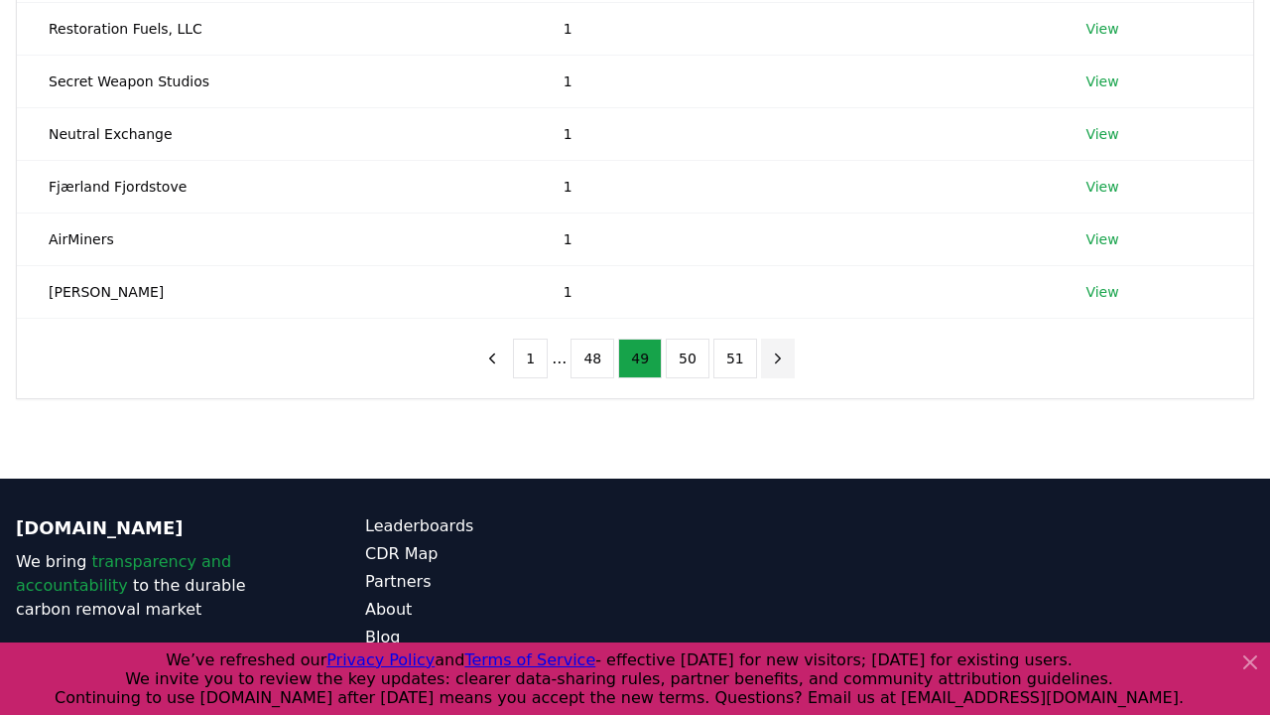
click at [774, 357] on icon "next page" at bounding box center [778, 358] width 18 height 18
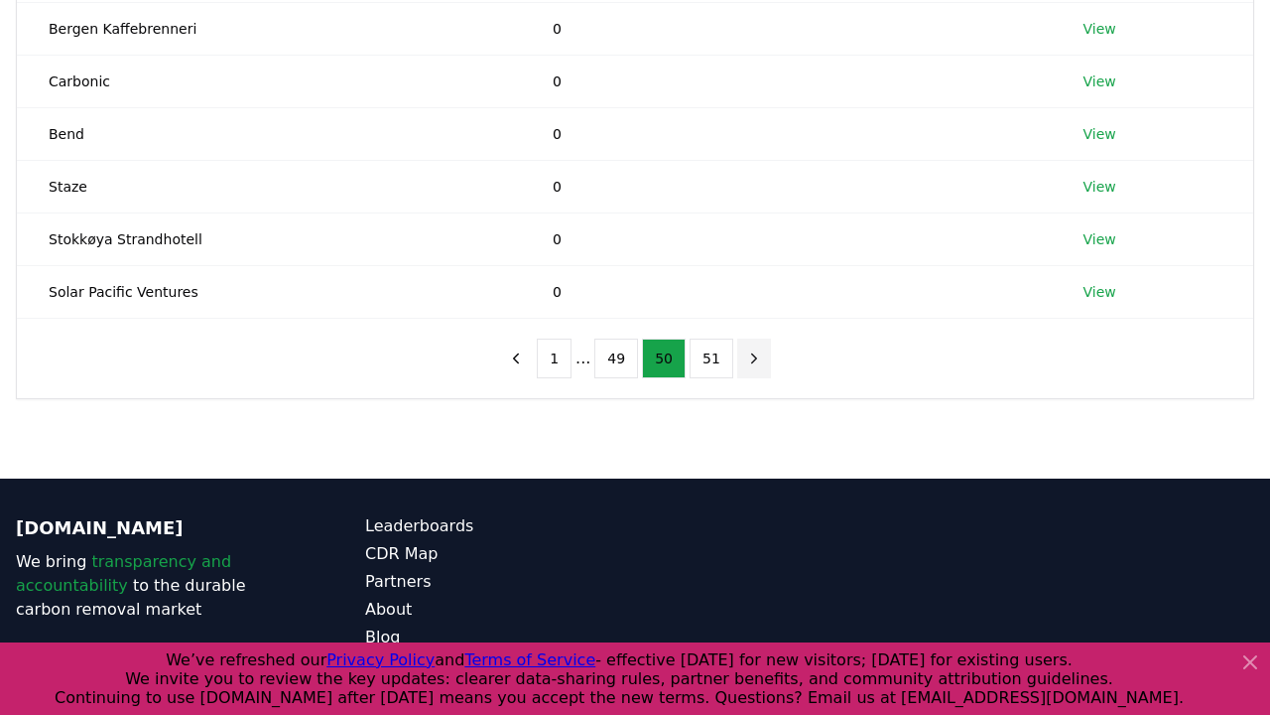
click at [750, 357] on icon "next page" at bounding box center [754, 358] width 18 height 18
